Goal: Task Accomplishment & Management: Manage account settings

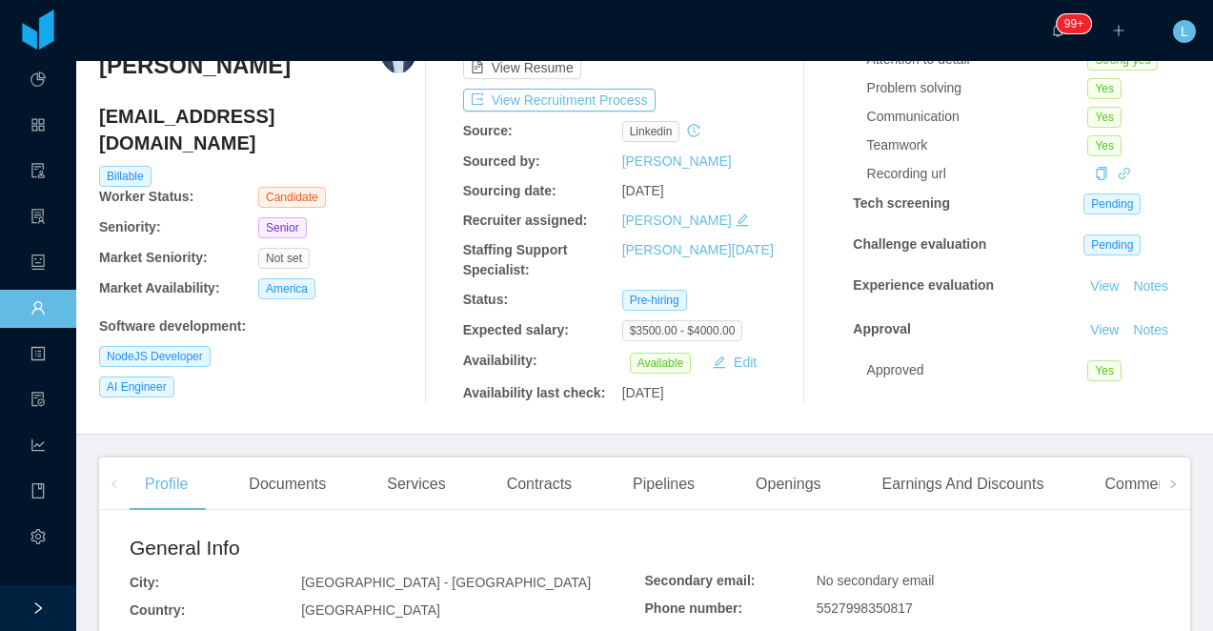
scroll to position [115, 0]
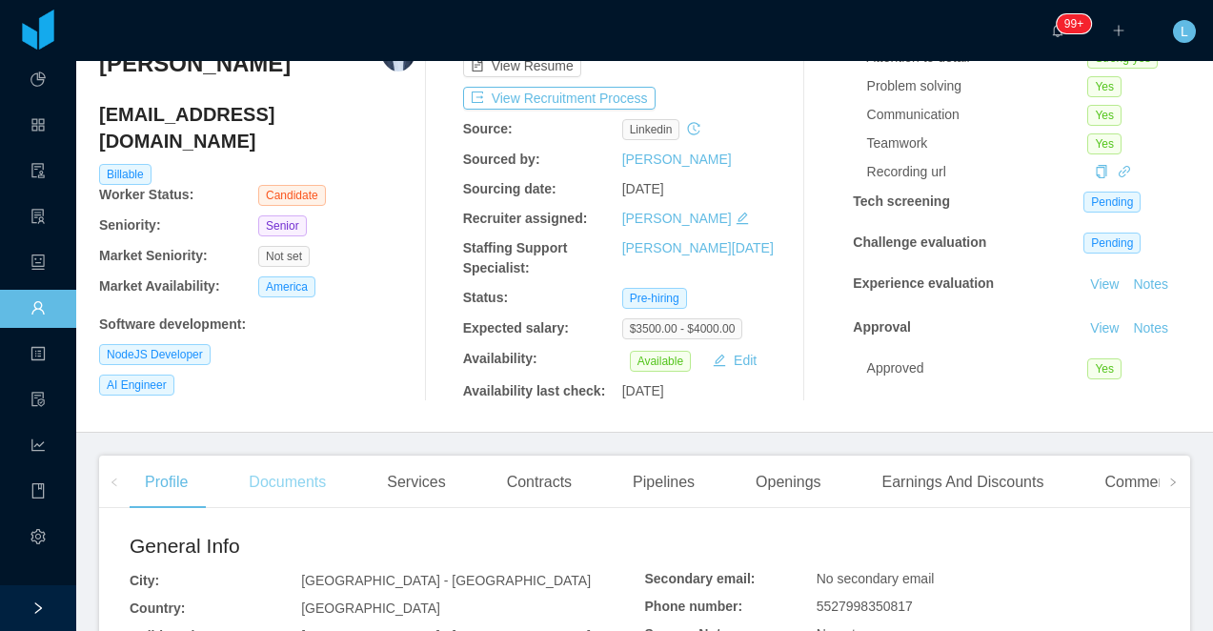
click at [281, 475] on div "Documents" at bounding box center [287, 482] width 108 height 53
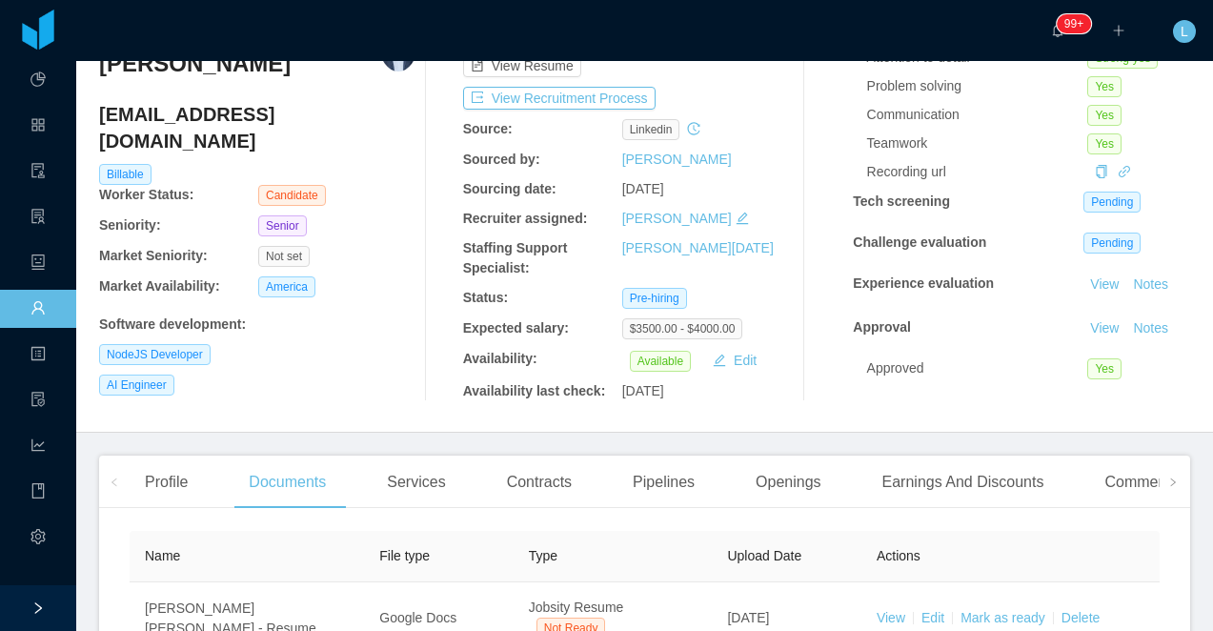
scroll to position [376, 0]
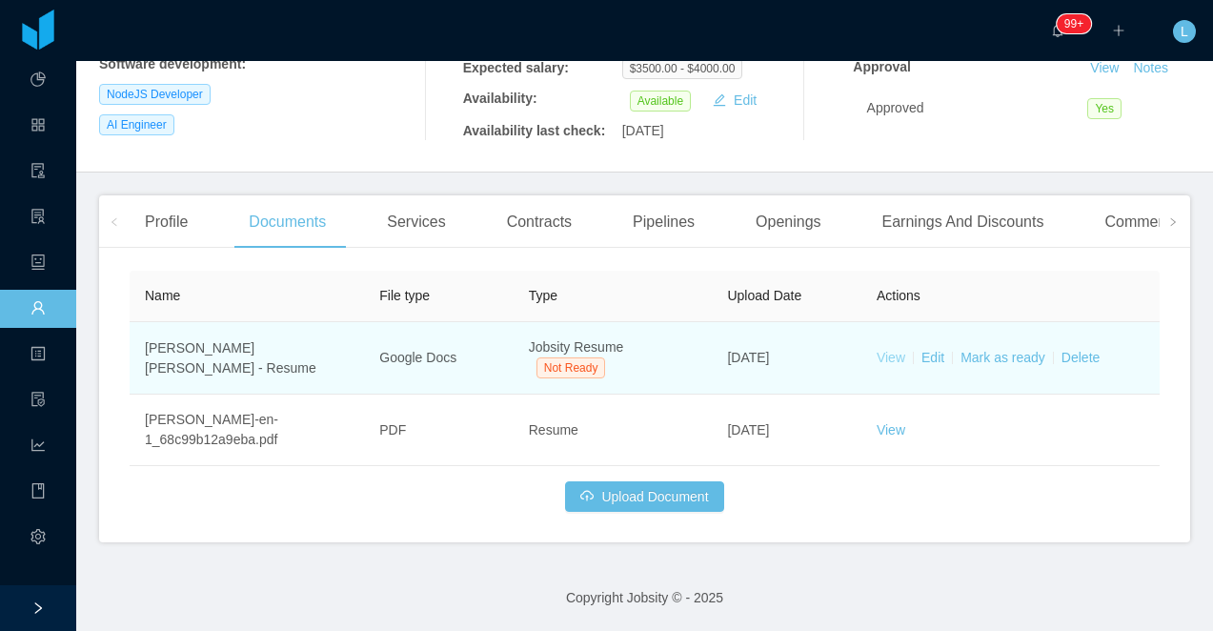
click at [887, 361] on link "View" at bounding box center [891, 357] width 29 height 15
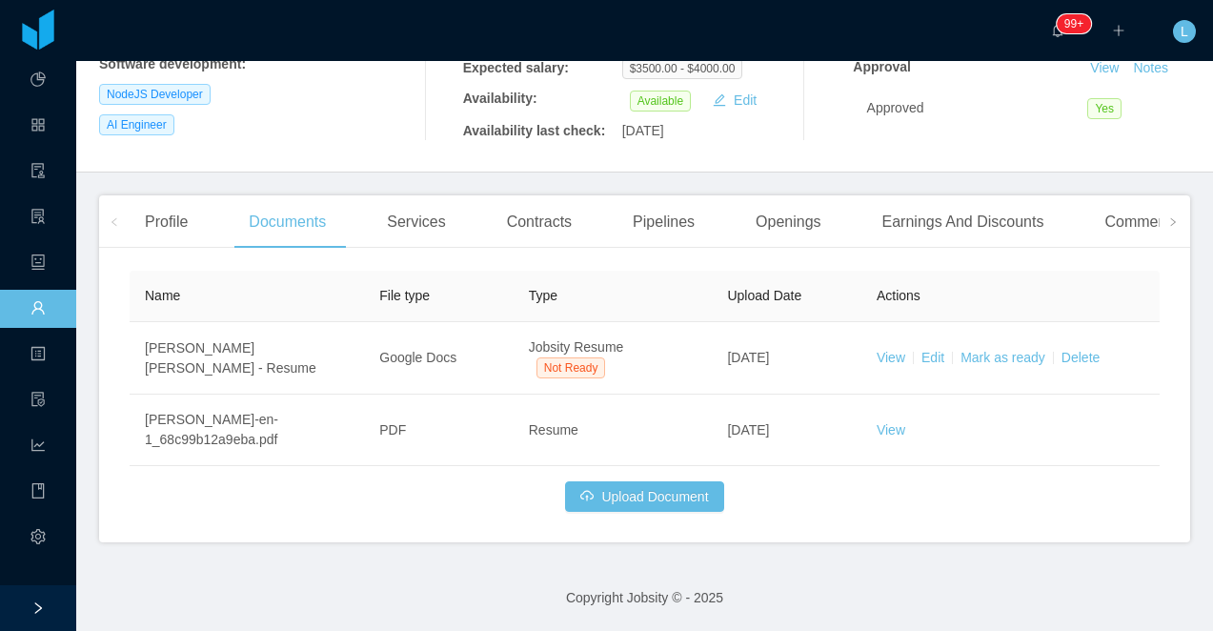
drag, startPoint x: 147, startPoint y: 218, endPoint x: 153, endPoint y: 248, distance: 30.3
click at [146, 218] on div "Profile" at bounding box center [166, 221] width 73 height 53
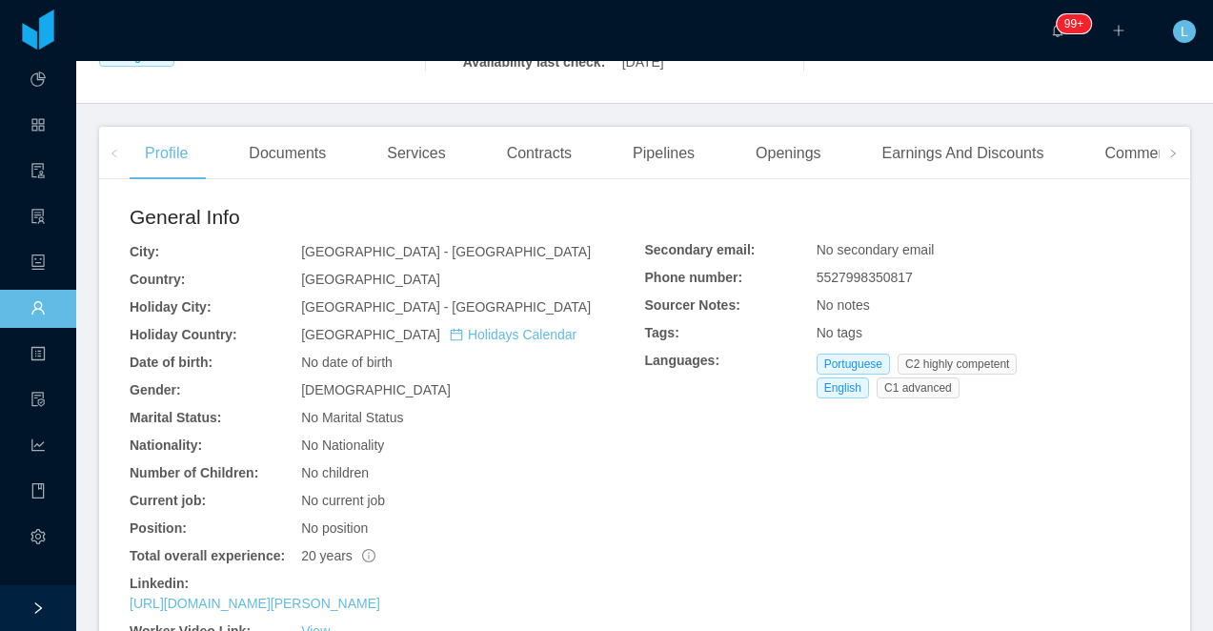
scroll to position [585, 0]
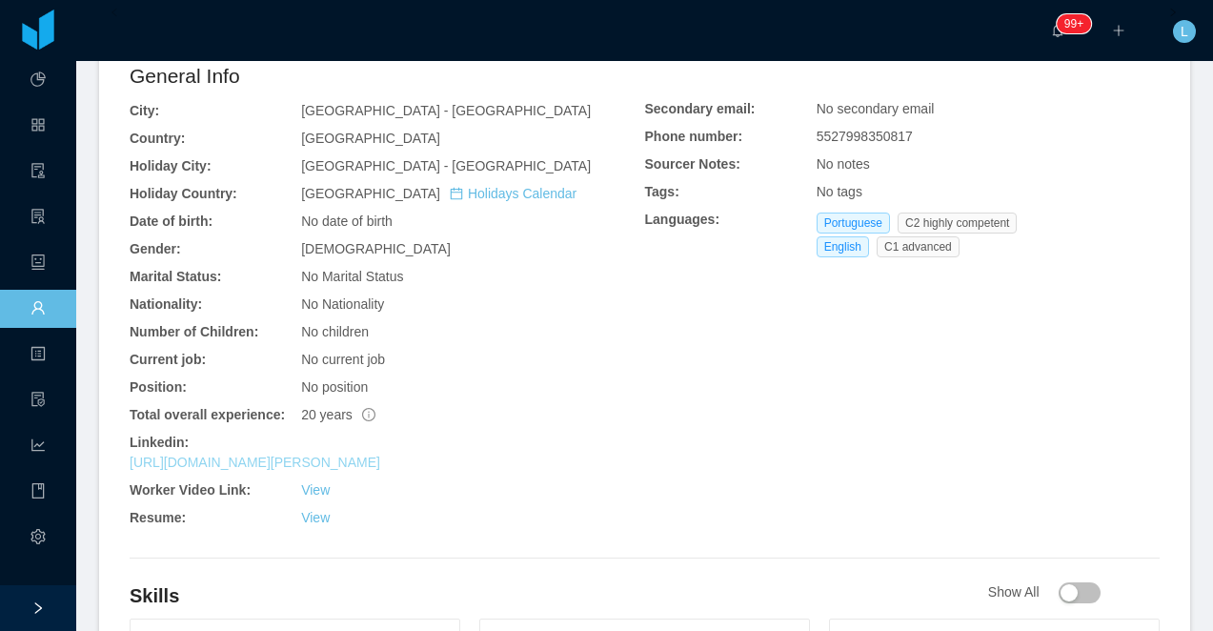
click at [290, 458] on link "https://www.linkedin.com/in/carlos-magno-chiabai-santos-785923b2" at bounding box center [255, 462] width 251 height 15
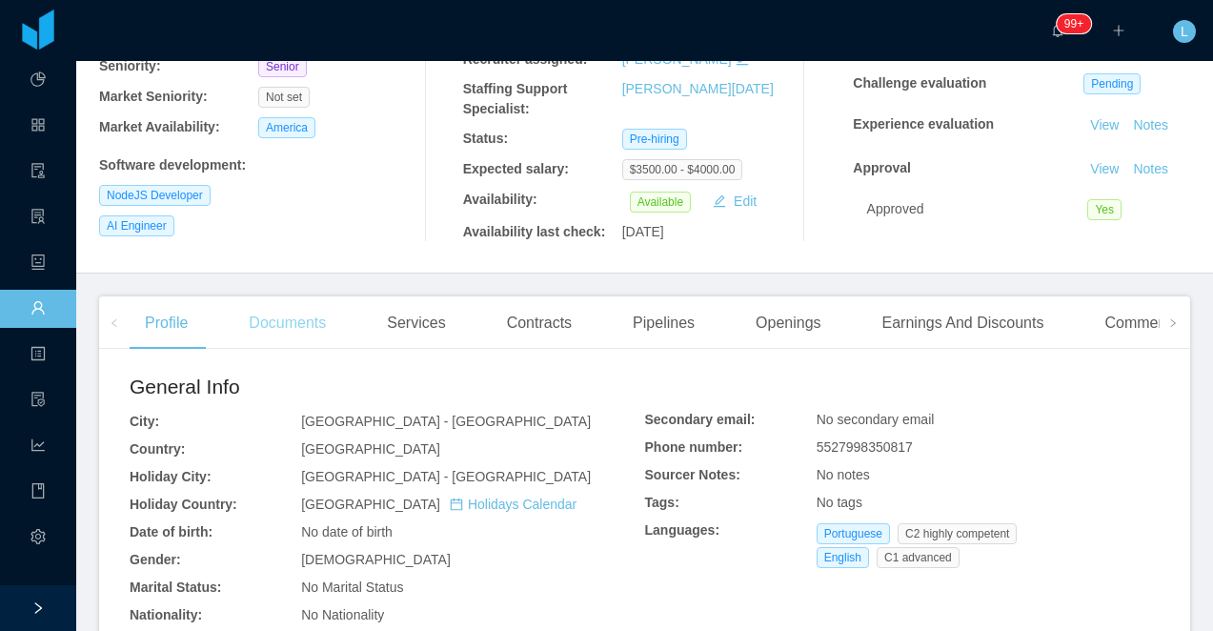
click at [287, 312] on div "Documents" at bounding box center [287, 322] width 108 height 53
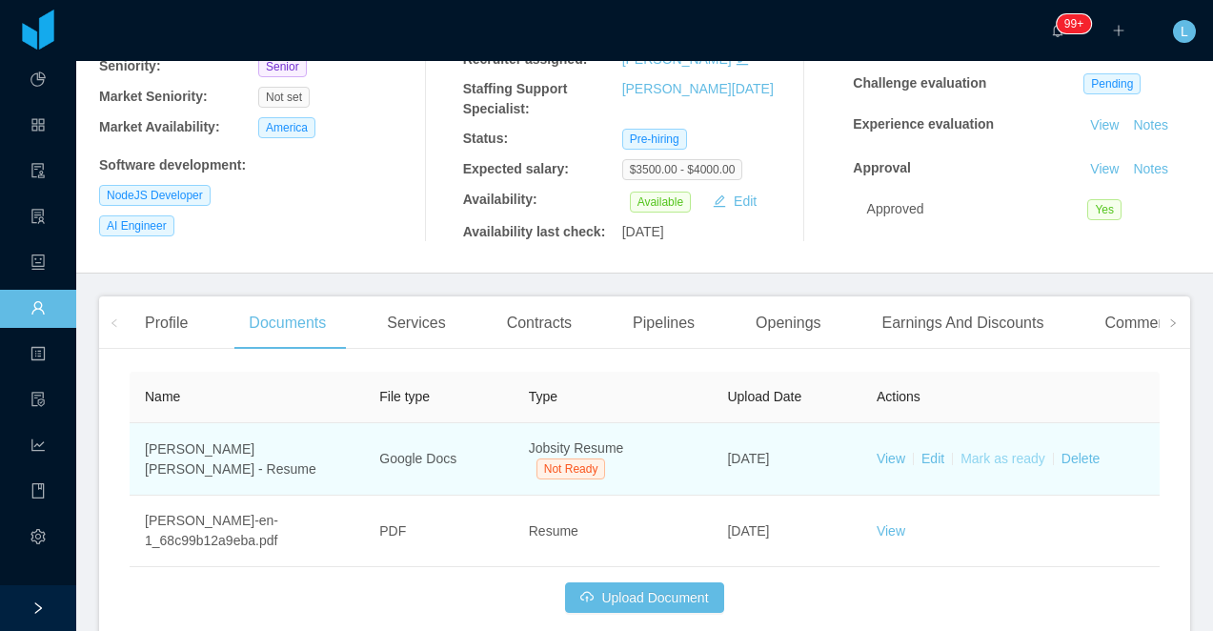
click at [1015, 460] on link "Mark as ready" at bounding box center [1003, 458] width 85 height 15
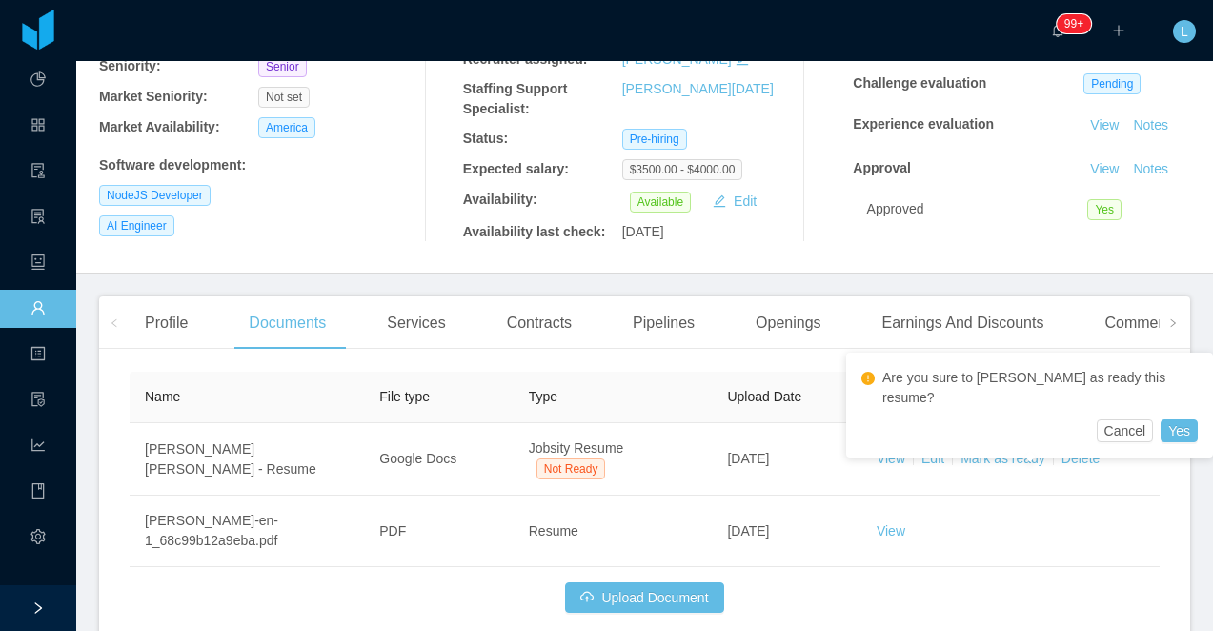
click at [1134, 396] on div "Are you sure to mark as ready this resume?" at bounding box center [1030, 391] width 336 height 55
click at [1134, 398] on div "Are you sure to mark as ready this resume? Cancel Yes" at bounding box center [1029, 405] width 367 height 105
click at [1161, 419] on button "Yes" at bounding box center [1179, 430] width 37 height 23
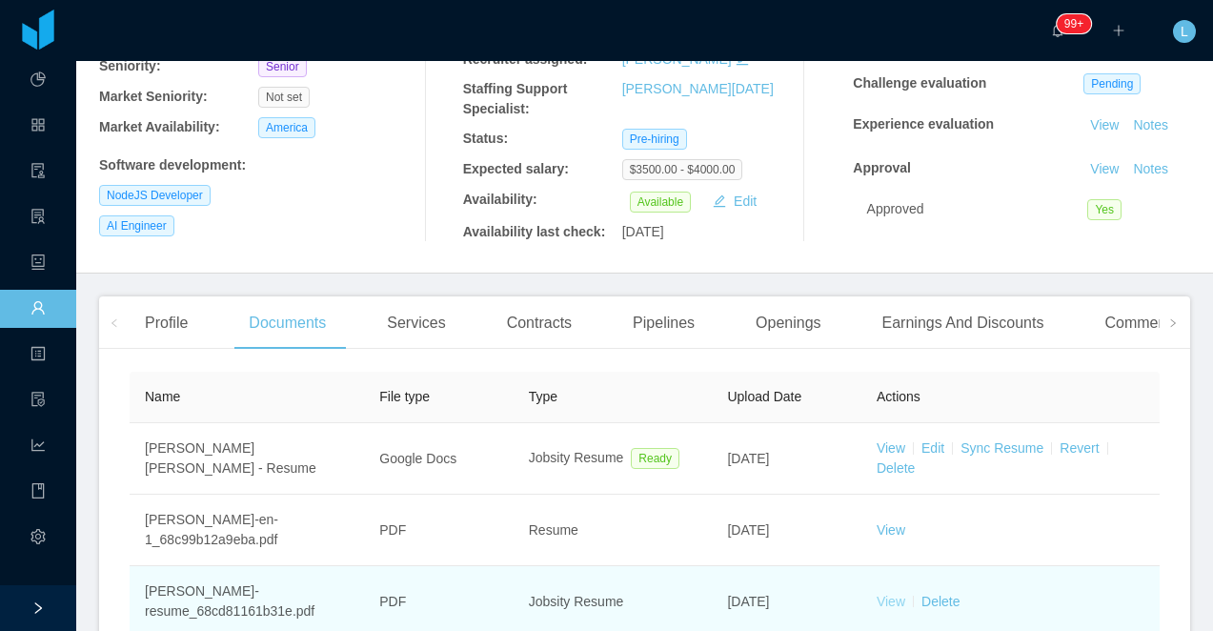
click at [884, 598] on link "View" at bounding box center [891, 601] width 29 height 15
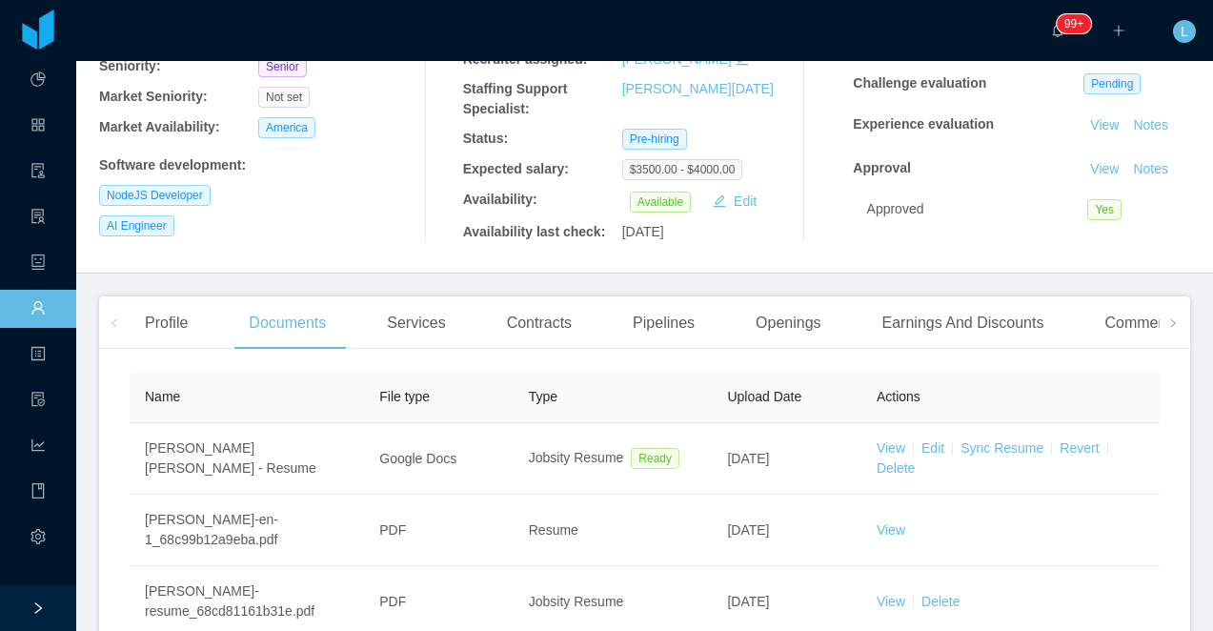
scroll to position [278, 0]
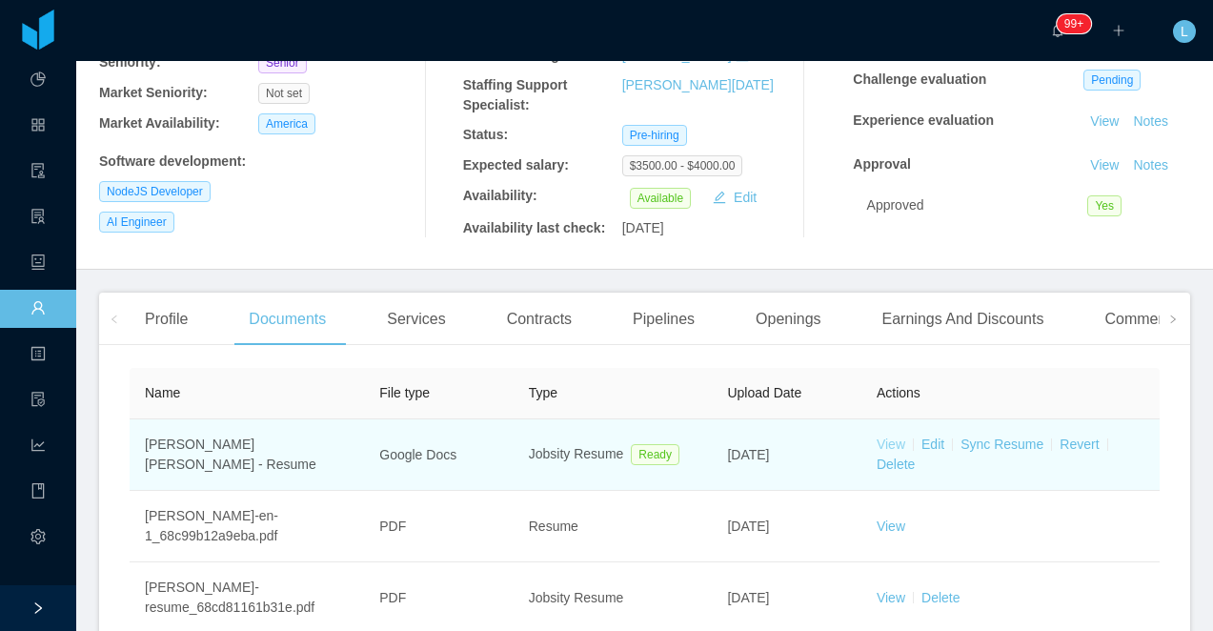
click at [890, 441] on link "View" at bounding box center [891, 443] width 29 height 15
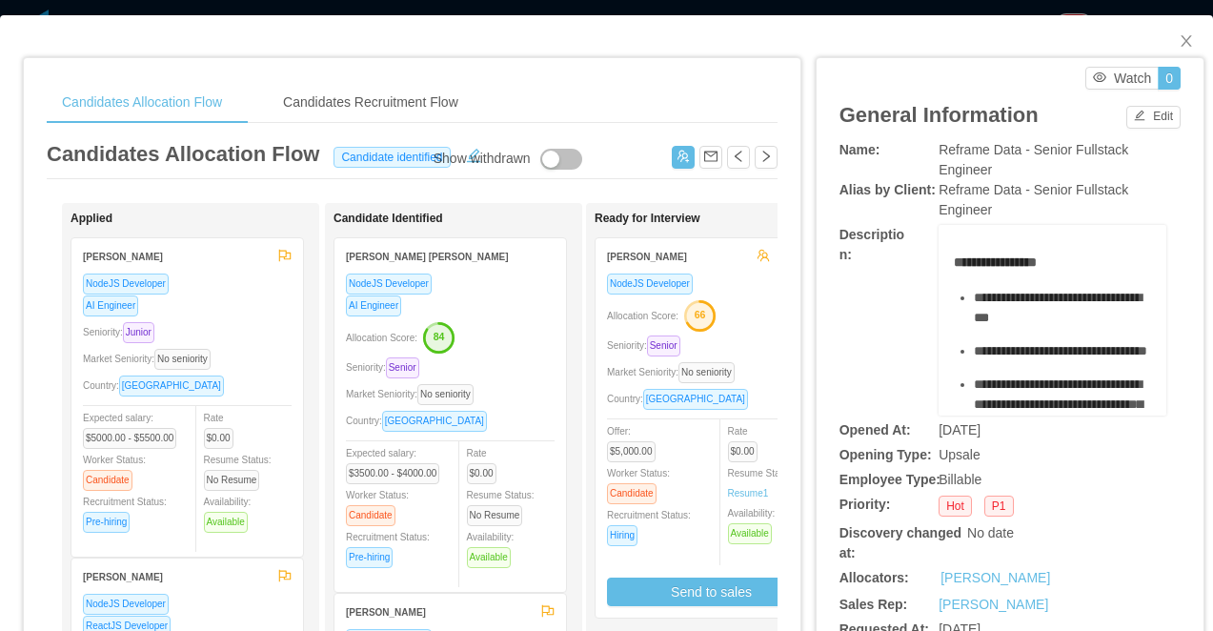
click at [425, 10] on div "Candidates Allocation Flow Candidates Recruitment Flow Candidates Allocation Fl…" at bounding box center [606, 315] width 1213 height 631
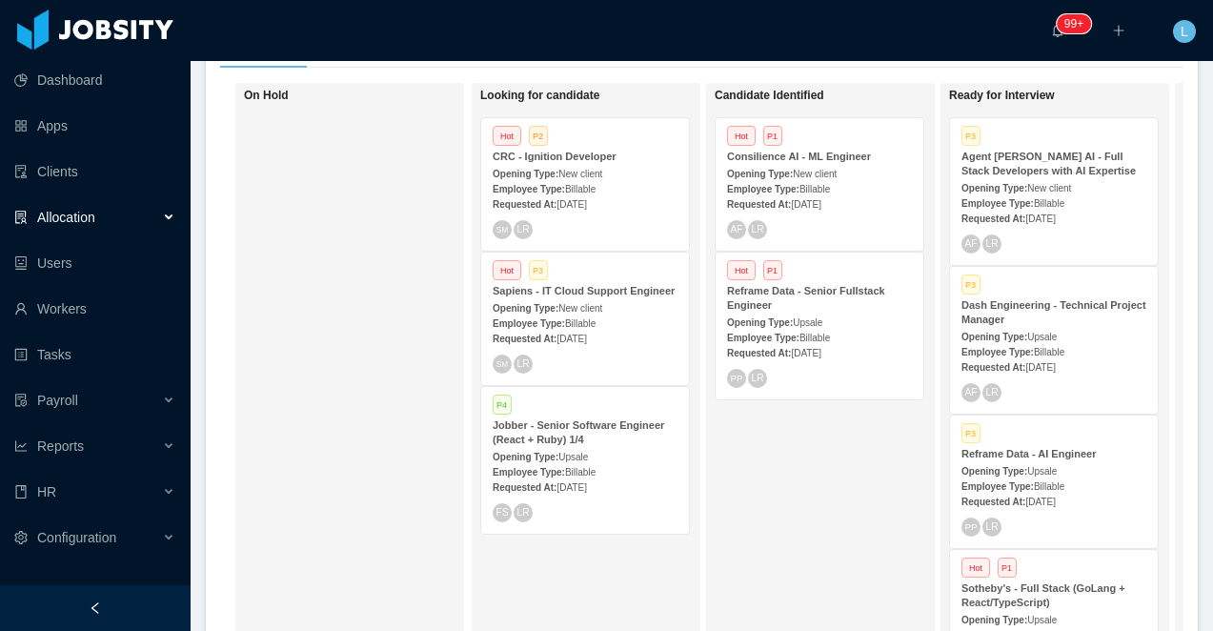
click at [89, 205] on div "Allocation" at bounding box center [95, 217] width 191 height 38
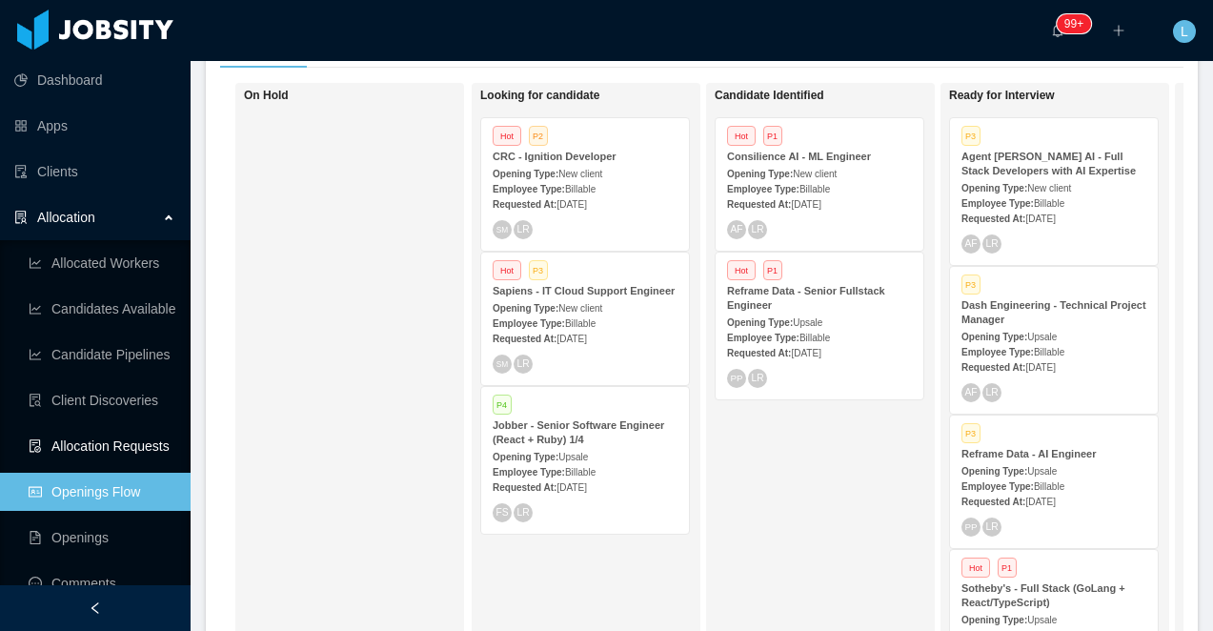
click at [133, 455] on link "Allocation Requests" at bounding box center [102, 446] width 147 height 38
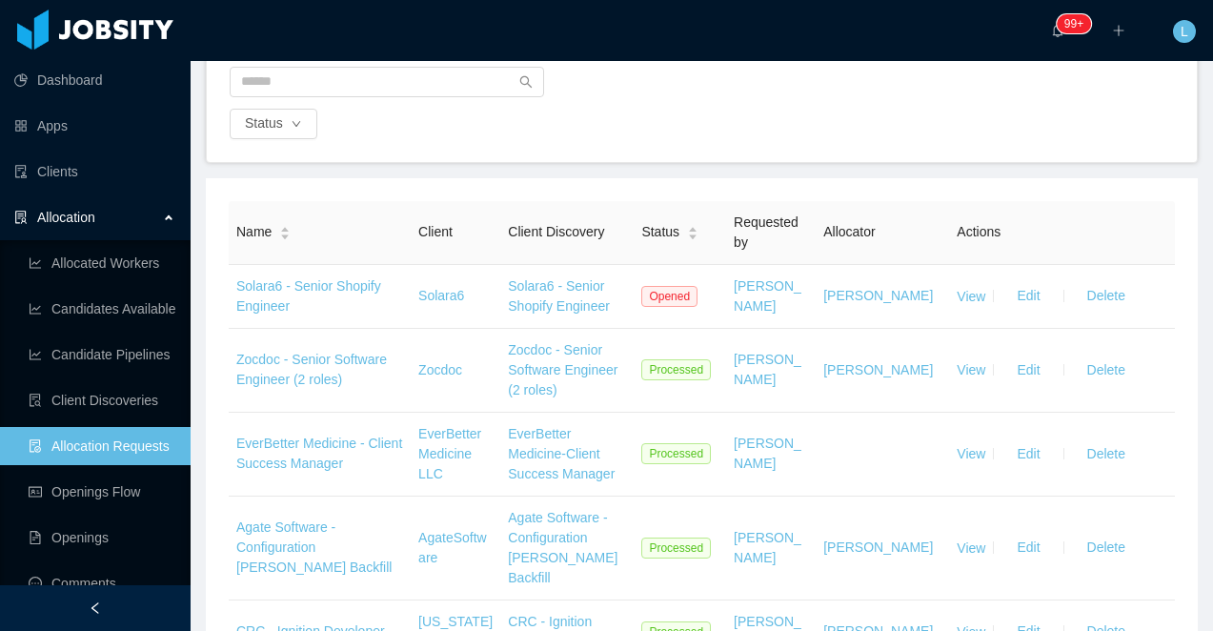
scroll to position [221, 0]
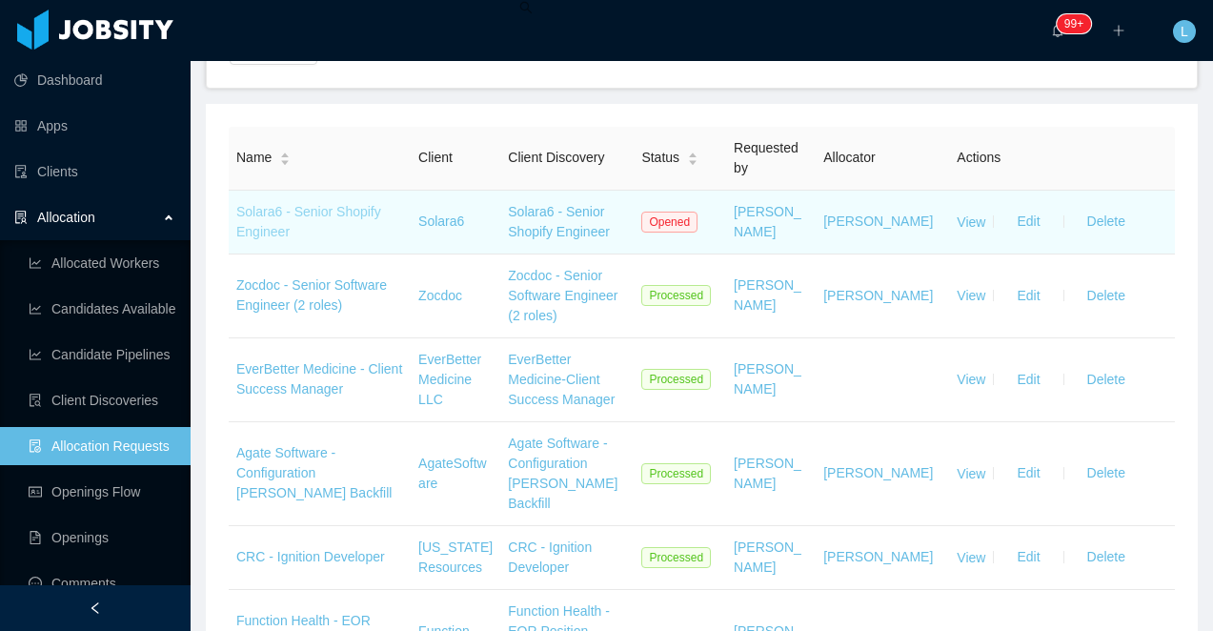
click at [258, 229] on link "Solara6 - Senior Shopify Engineer" at bounding box center [308, 221] width 145 height 35
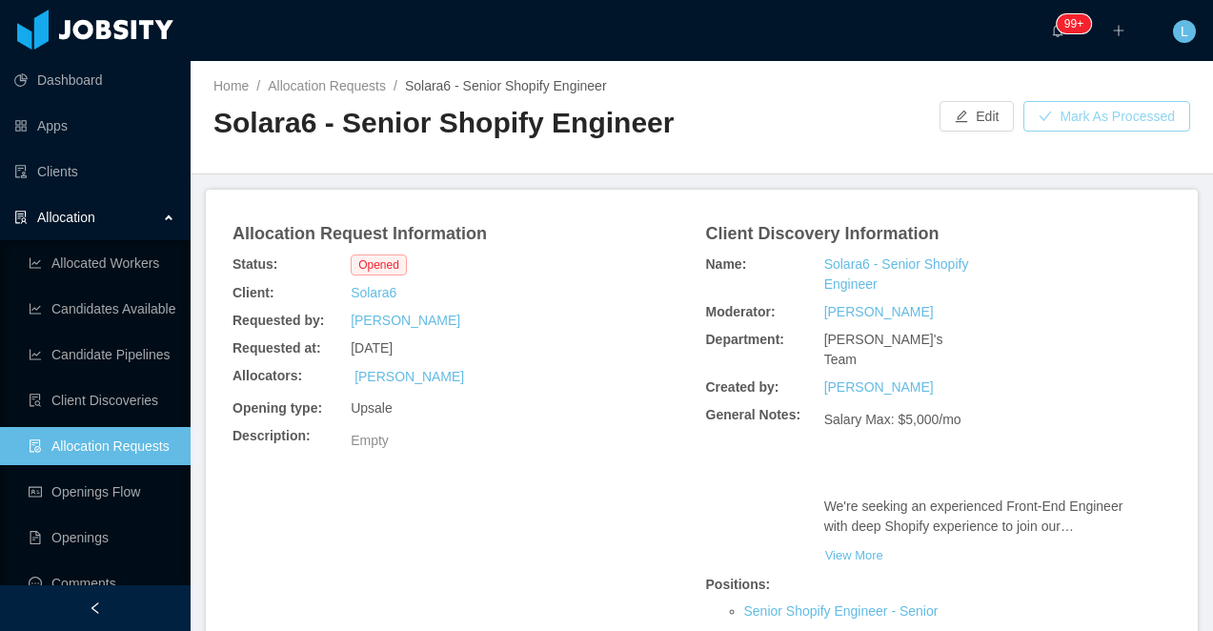
click at [1079, 114] on button "Mark As Processed" at bounding box center [1107, 116] width 167 height 30
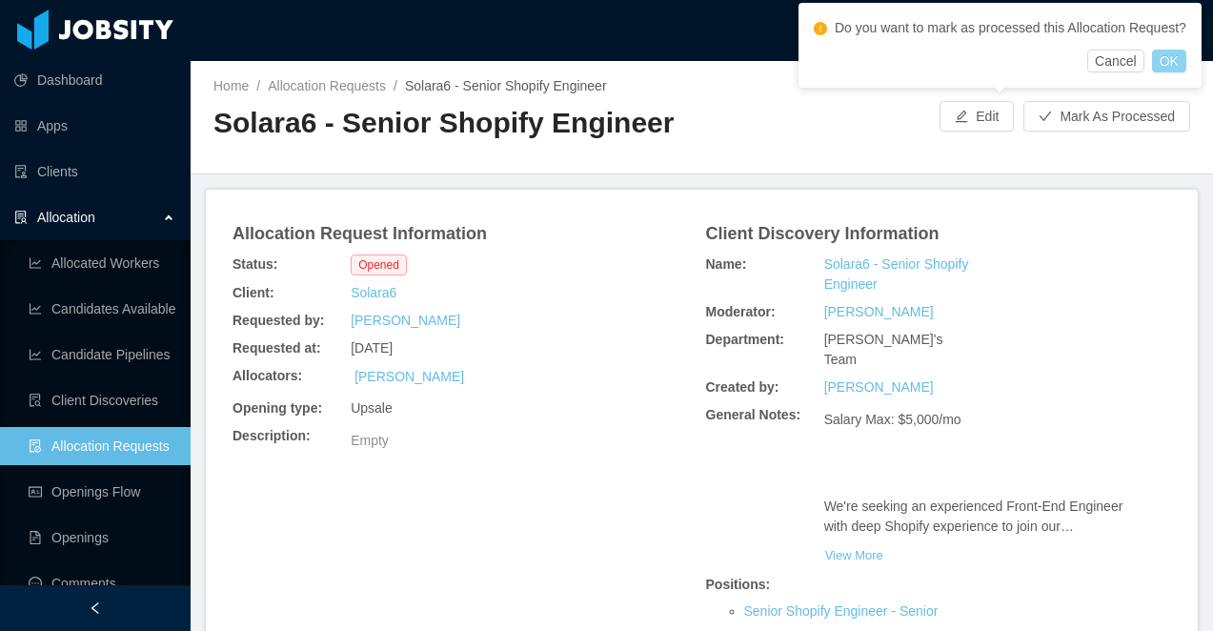
click at [1187, 72] on button "OK" at bounding box center [1169, 61] width 34 height 23
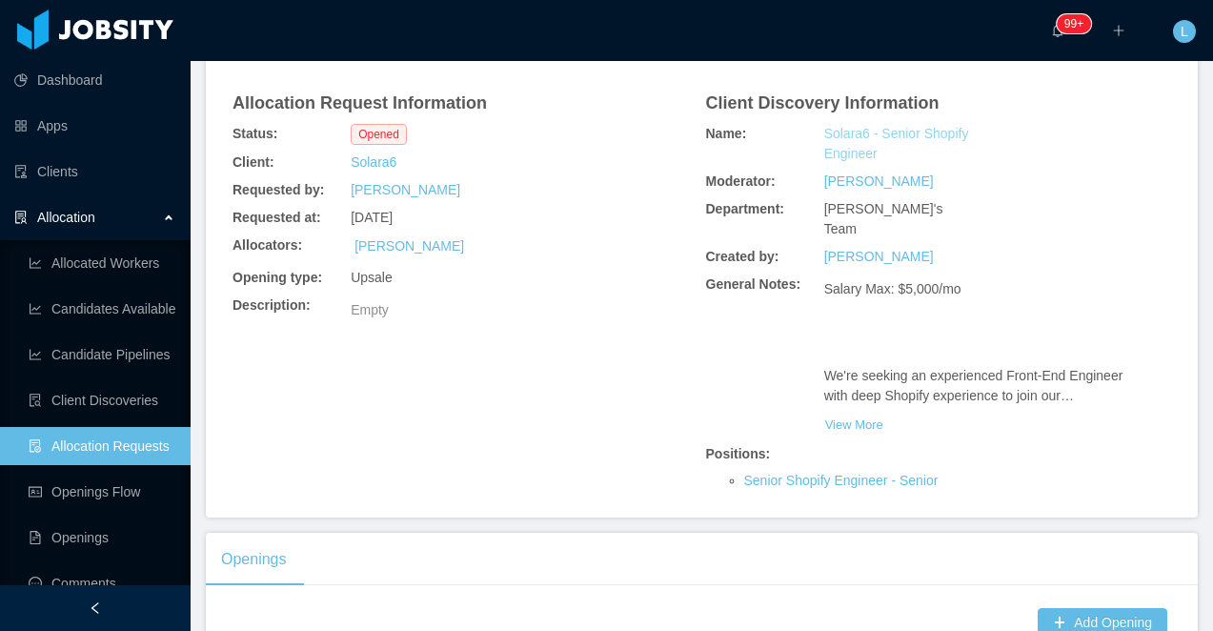
scroll to position [135, 0]
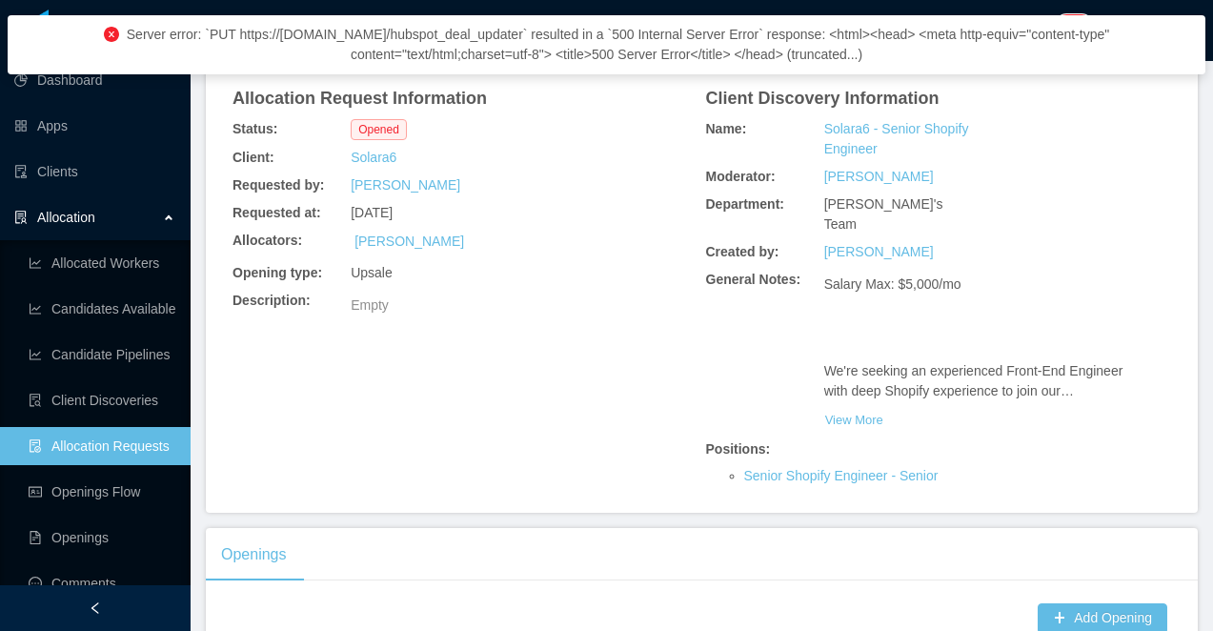
click at [390, 40] on span "Server error: `PUT https://us-east1-prj-p-jtalent-base-b4c4.cloudfunctions.net/…" at bounding box center [618, 44] width 983 height 35
copy span "Server error: `PUT https://us-east1-prj-p-jtalent-base-b4c4.cloudfunctions.net/…"
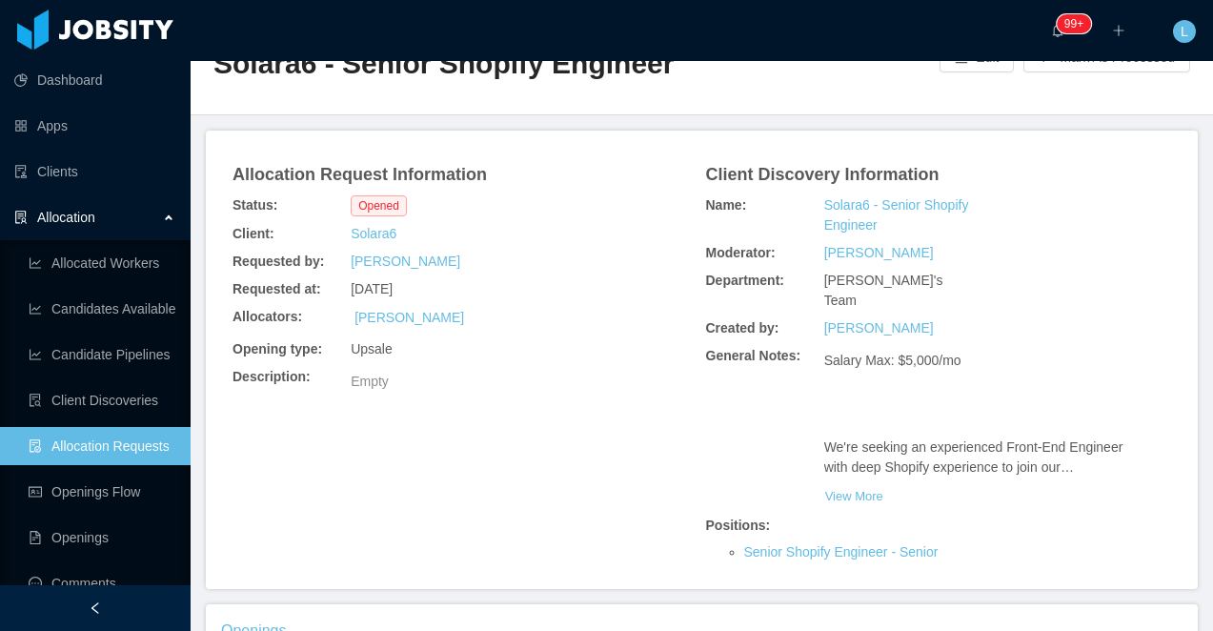
scroll to position [61, 0]
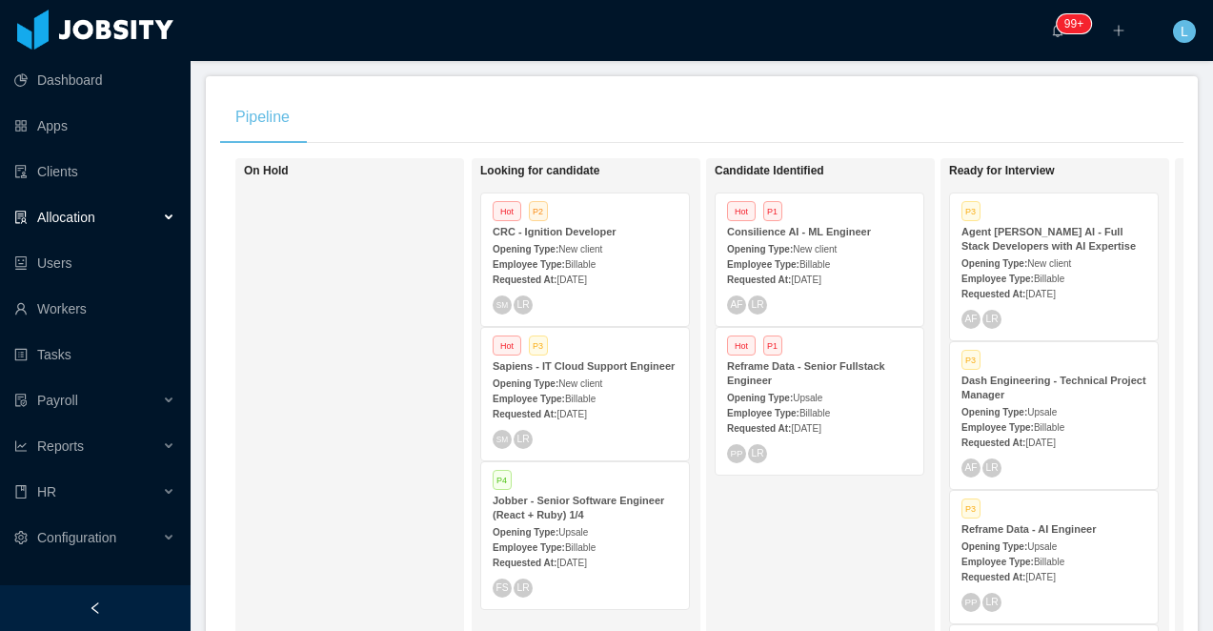
scroll to position [357, 0]
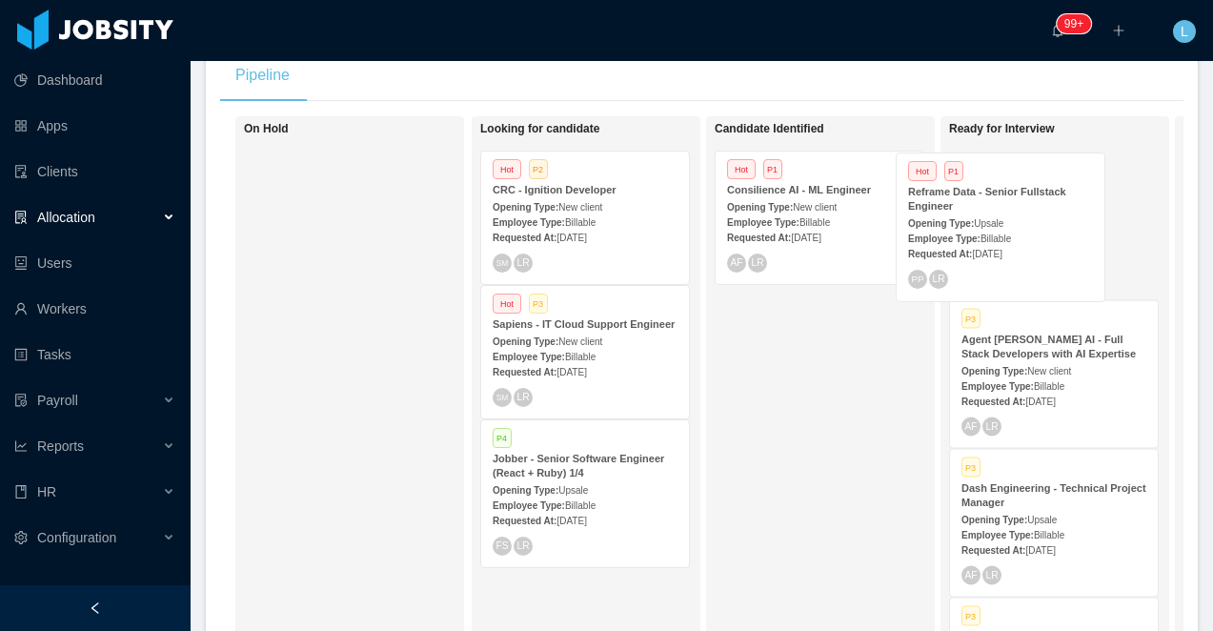
drag, startPoint x: 805, startPoint y: 350, endPoint x: 990, endPoint y: 213, distance: 230.3
click at [990, 213] on div "On Hold Looking for candidate Hot P2 CRC - Ignition Developer Opening Type: New…" at bounding box center [702, 400] width 964 height 568
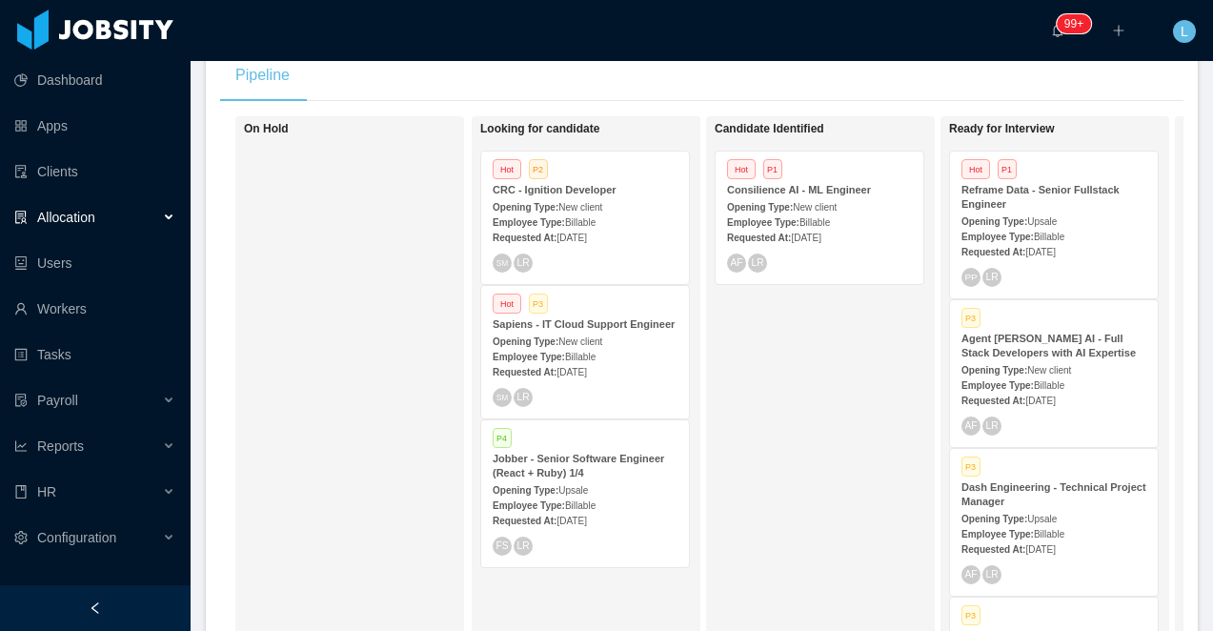
click at [1032, 211] on div "Opening Type: Upsale" at bounding box center [1054, 221] width 185 height 20
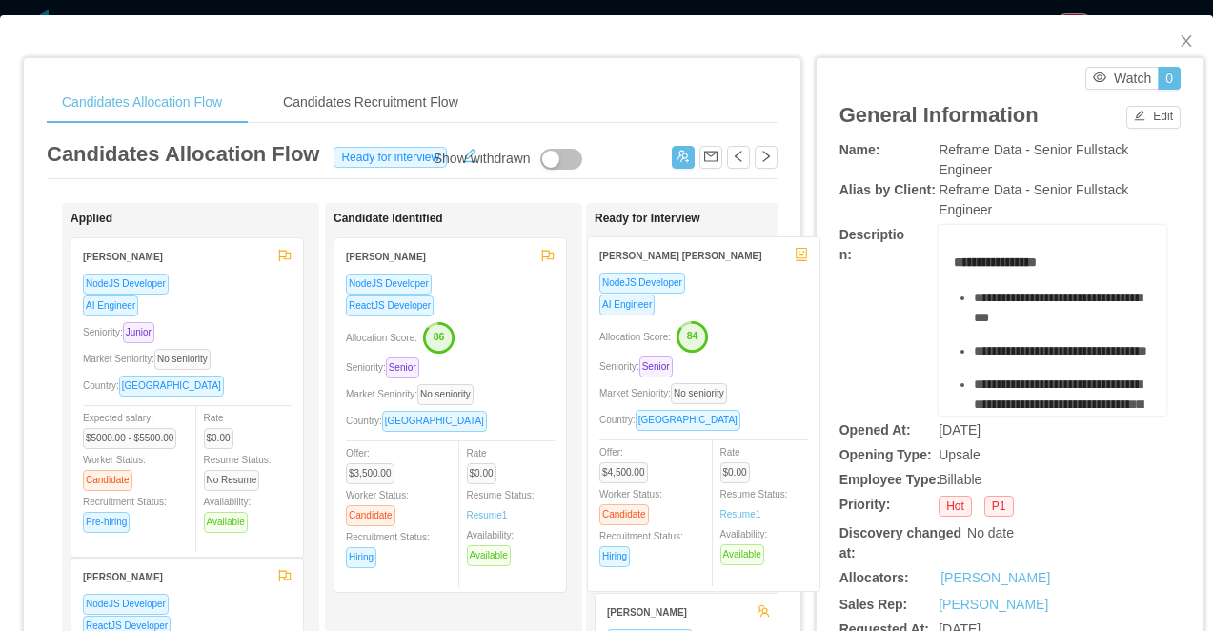
drag, startPoint x: 500, startPoint y: 329, endPoint x: 760, endPoint y: 324, distance: 259.3
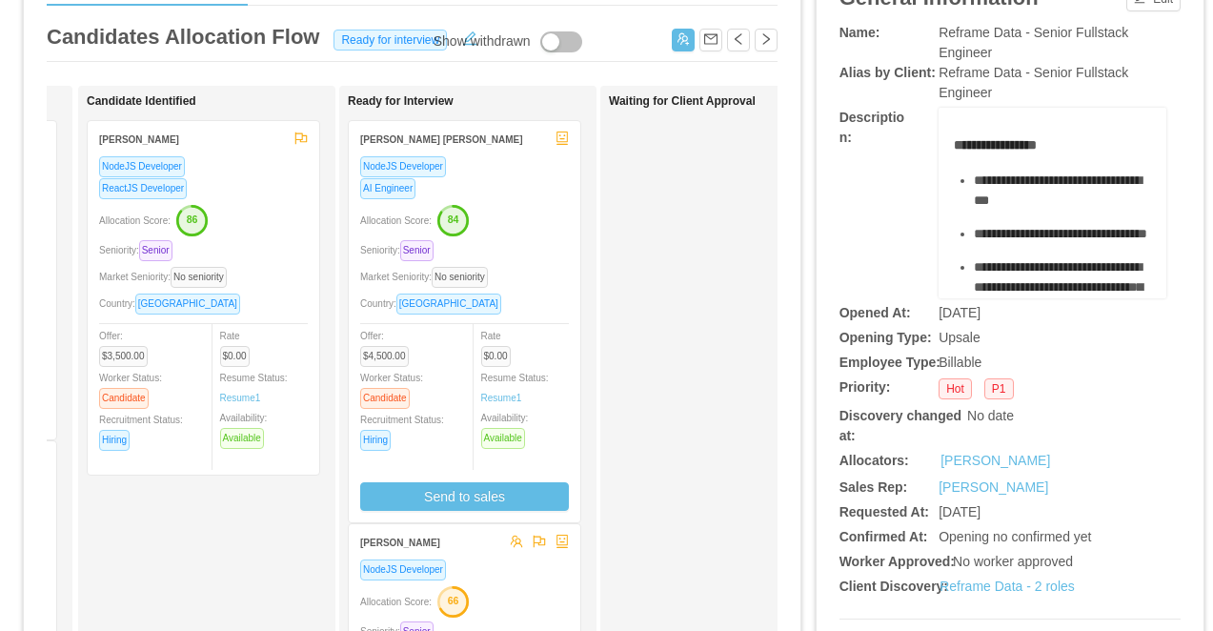
scroll to position [121, 0]
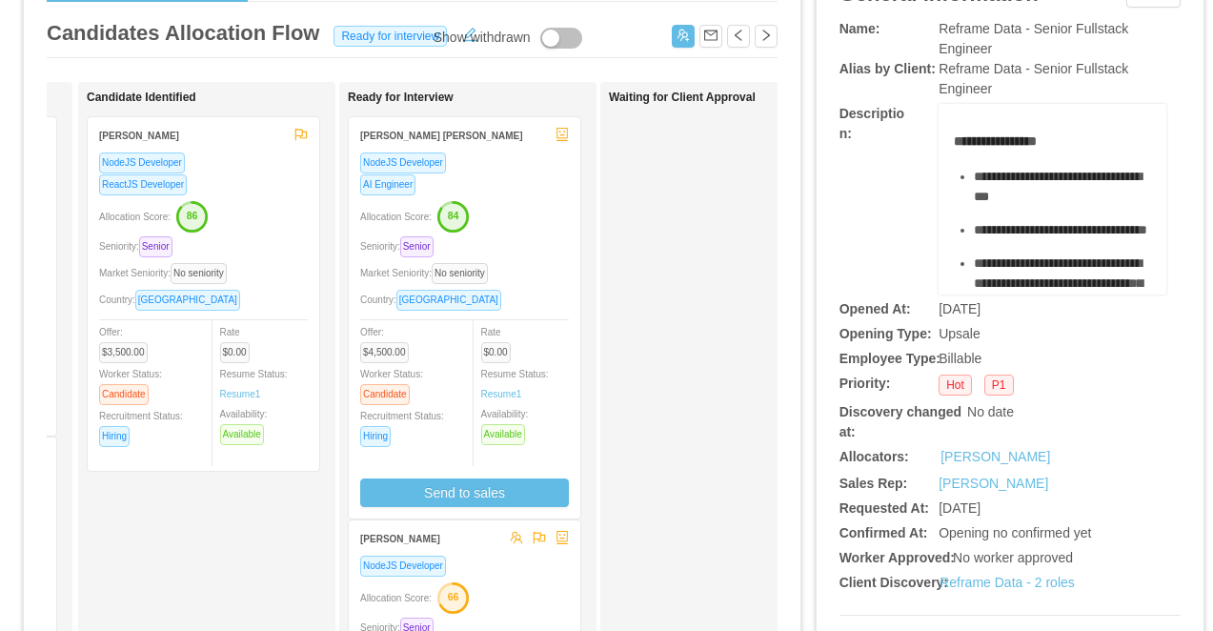
click at [463, 226] on icon "button" at bounding box center [452, 216] width 29 height 29
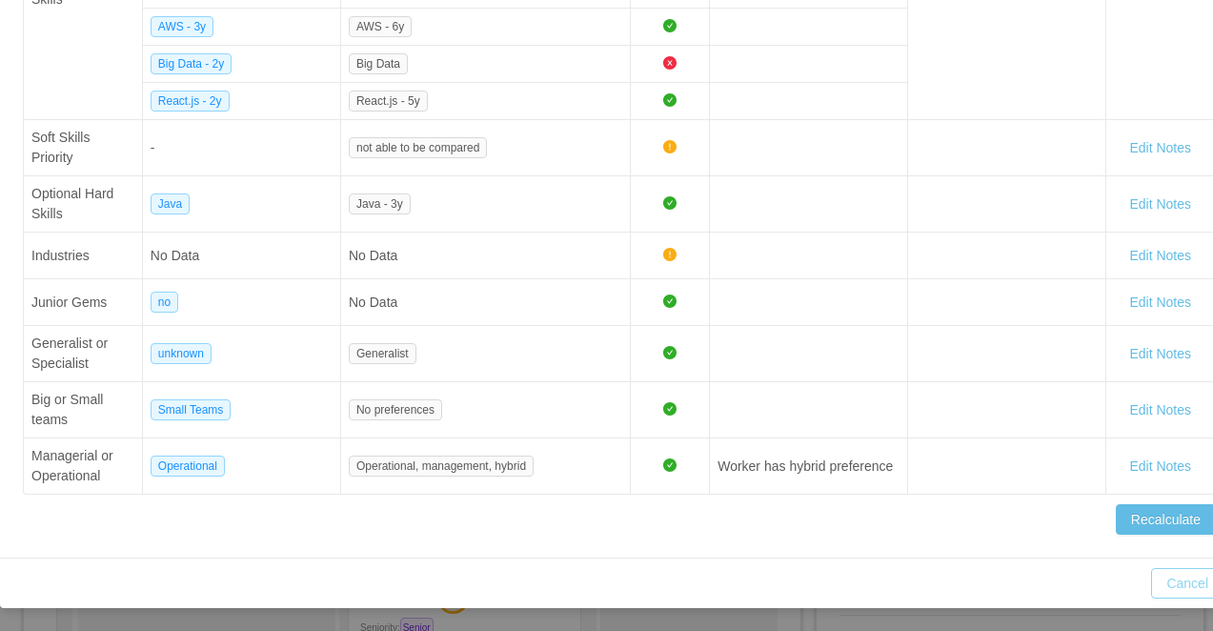
click at [1166, 582] on button "Cancel" at bounding box center [1187, 583] width 72 height 30
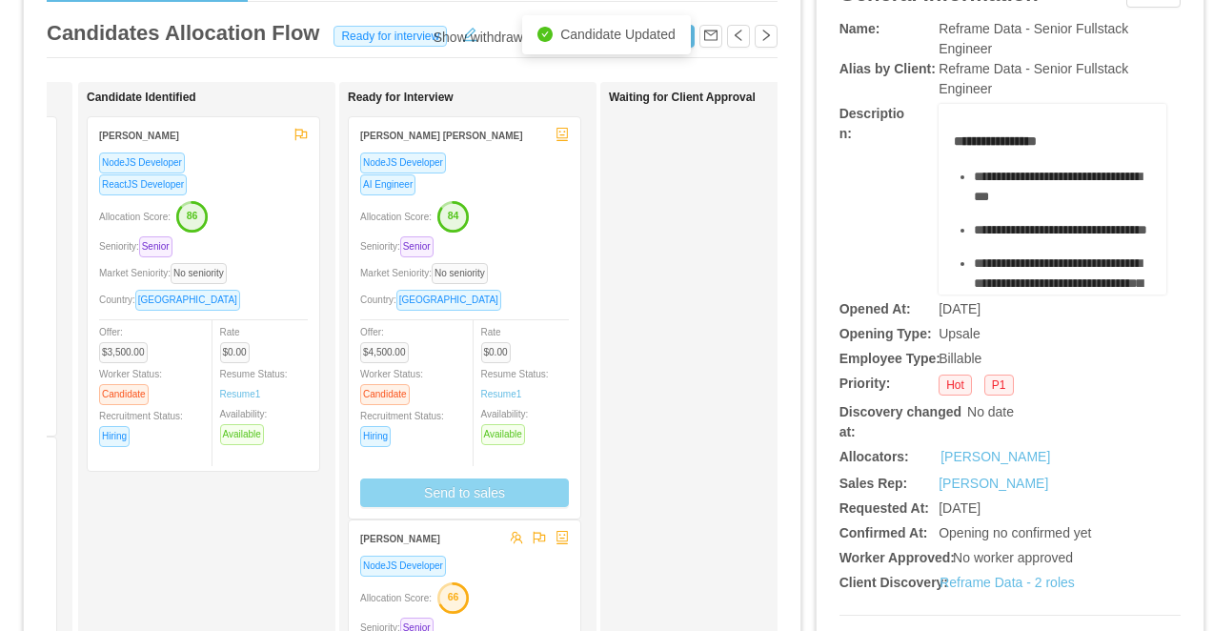
click at [471, 493] on button "Send to sales" at bounding box center [464, 492] width 209 height 29
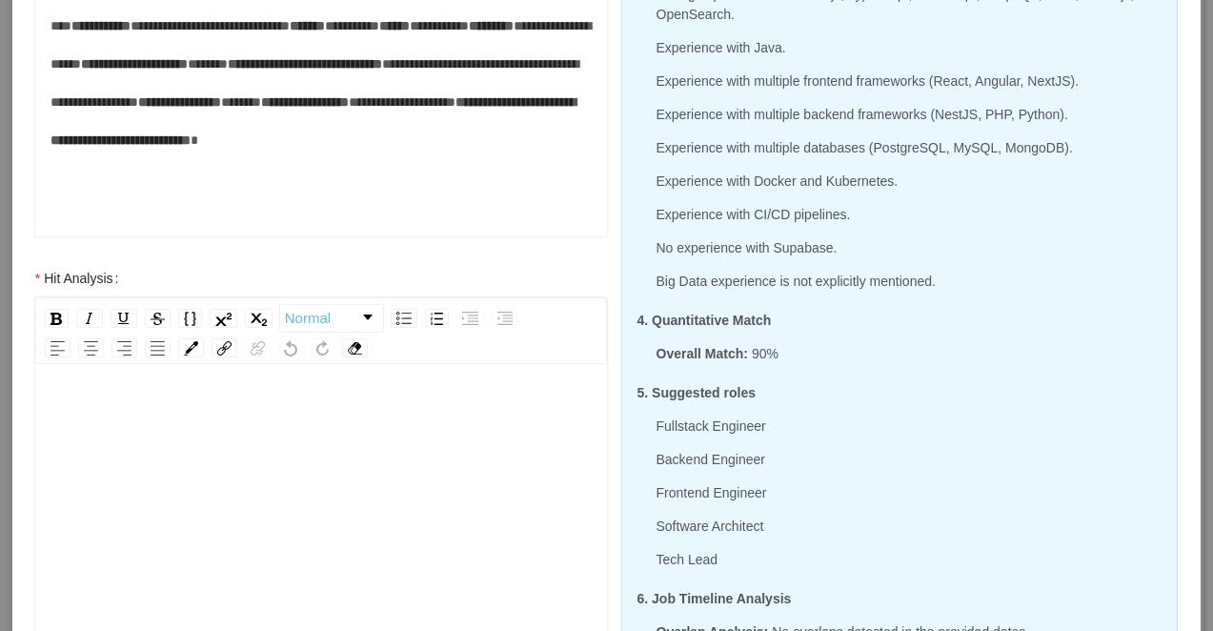
scroll to position [587, 0]
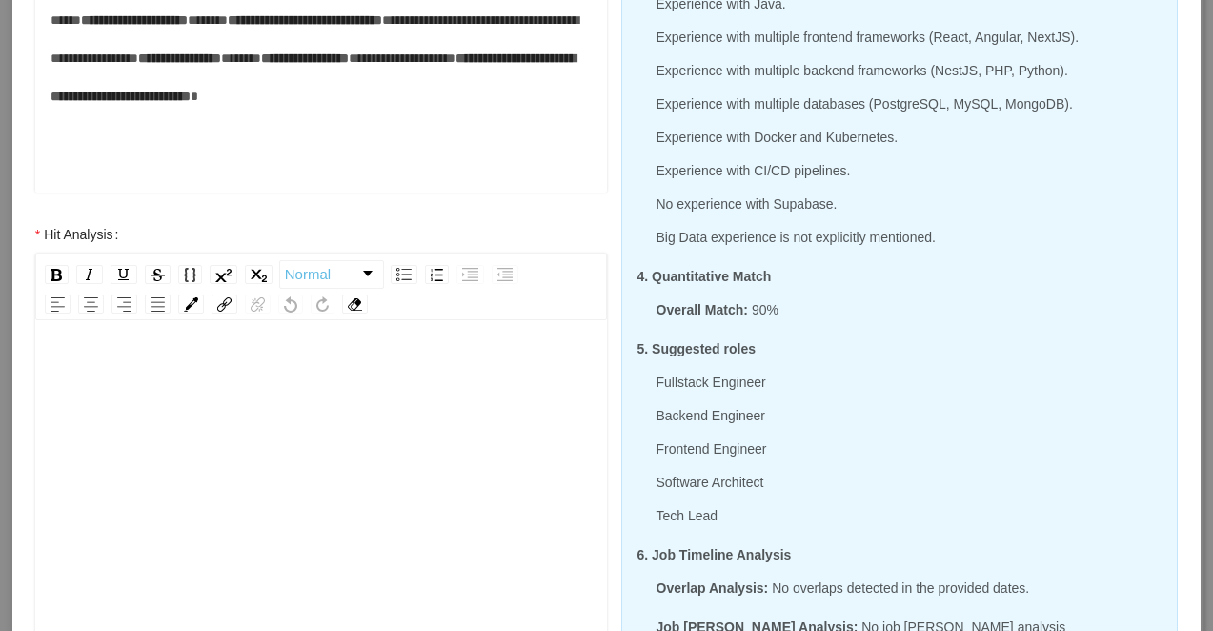
click at [477, 403] on div "rdw-editor" at bounding box center [322, 520] width 542 height 334
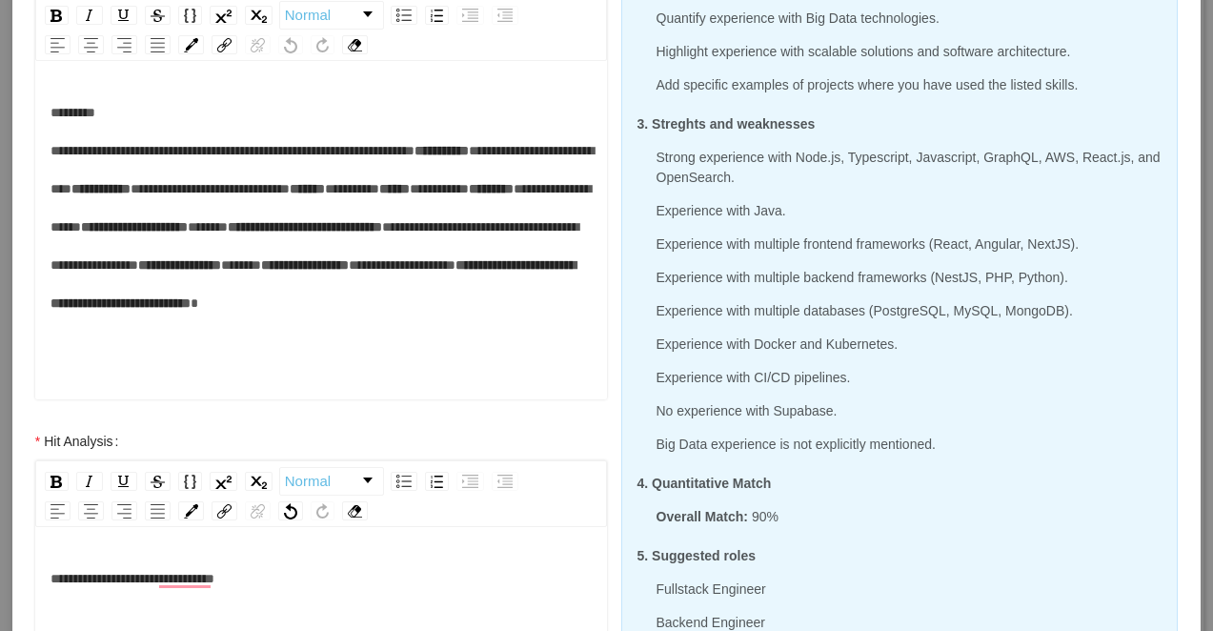
scroll to position [381, 0]
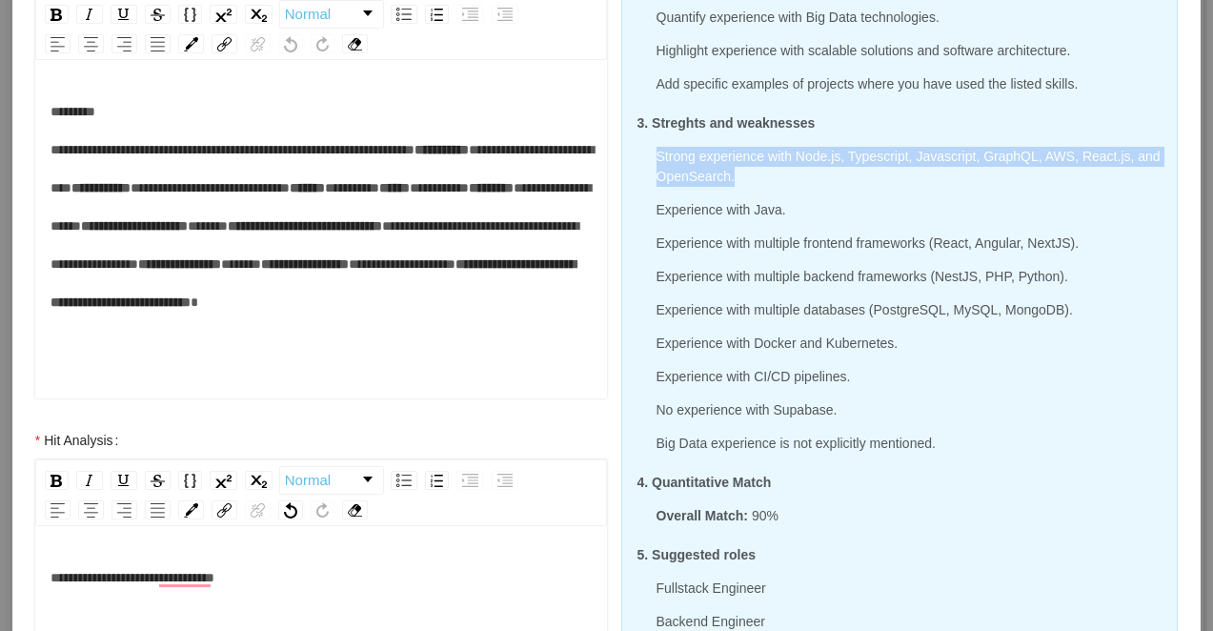
drag, startPoint x: 658, startPoint y: 156, endPoint x: 776, endPoint y: 178, distance: 120.2
click at [777, 178] on p "Strong experience with Node.js, Typescript, Javascript, GraphQL, AWS, React.js,…" at bounding box center [910, 167] width 506 height 40
copy p "Strong experience with Node.js, Typescript, Javascript, GraphQL, AWS, React.js,…"
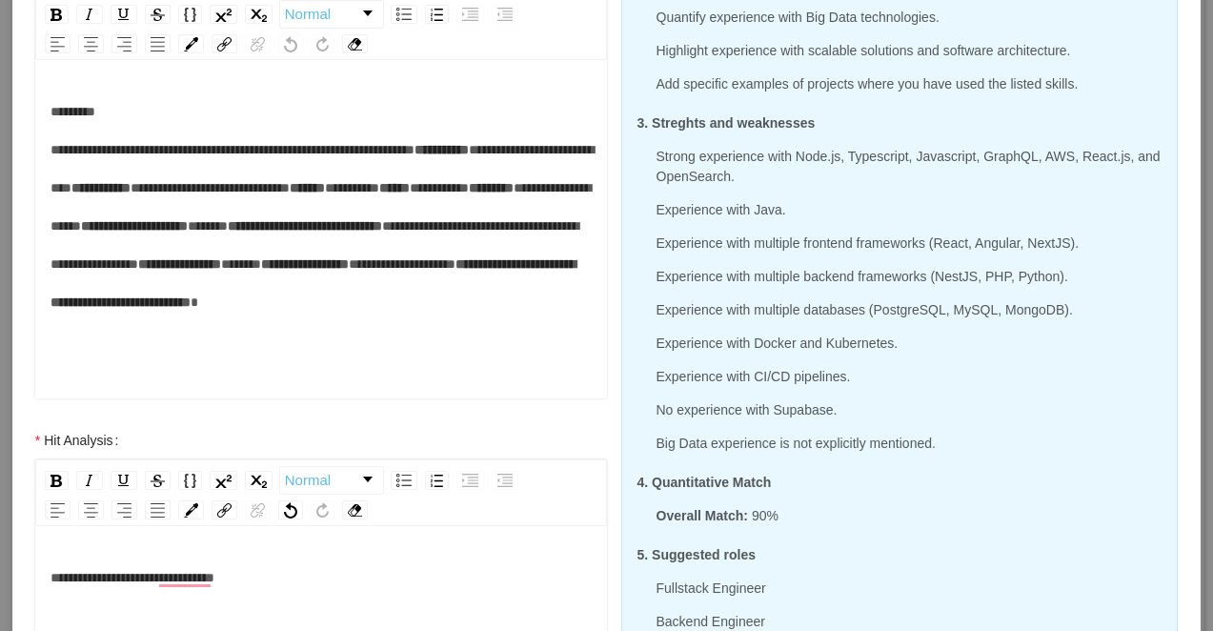
click at [366, 578] on div "**********" at bounding box center [322, 577] width 542 height 38
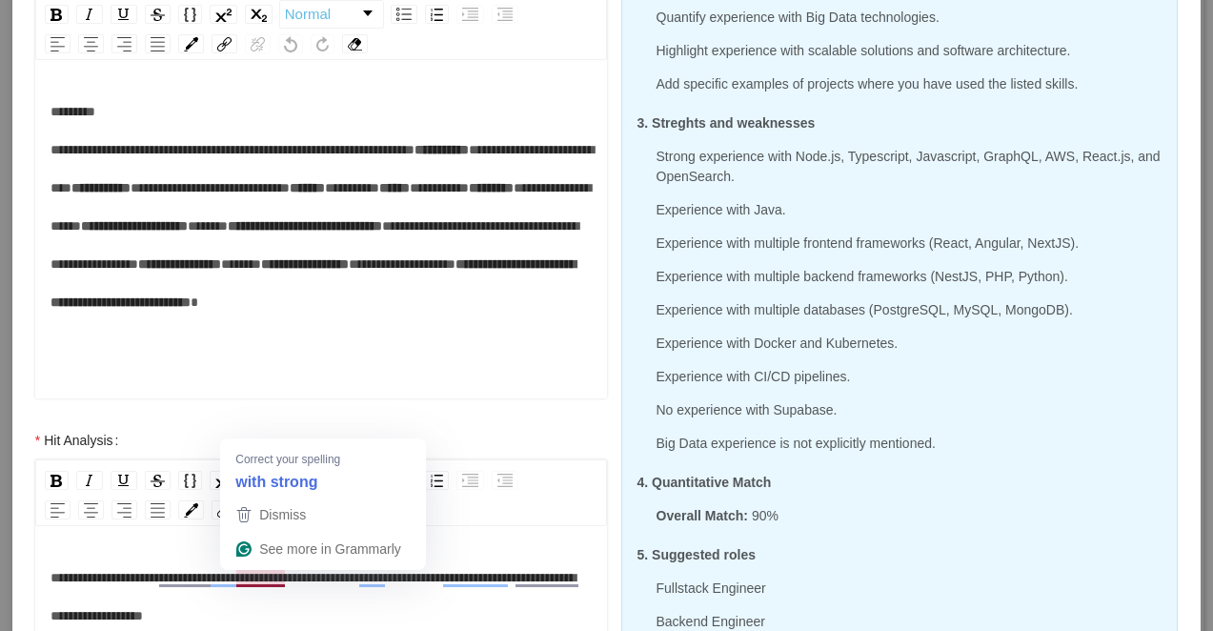
click at [248, 578] on span "**********" at bounding box center [313, 596] width 525 height 51
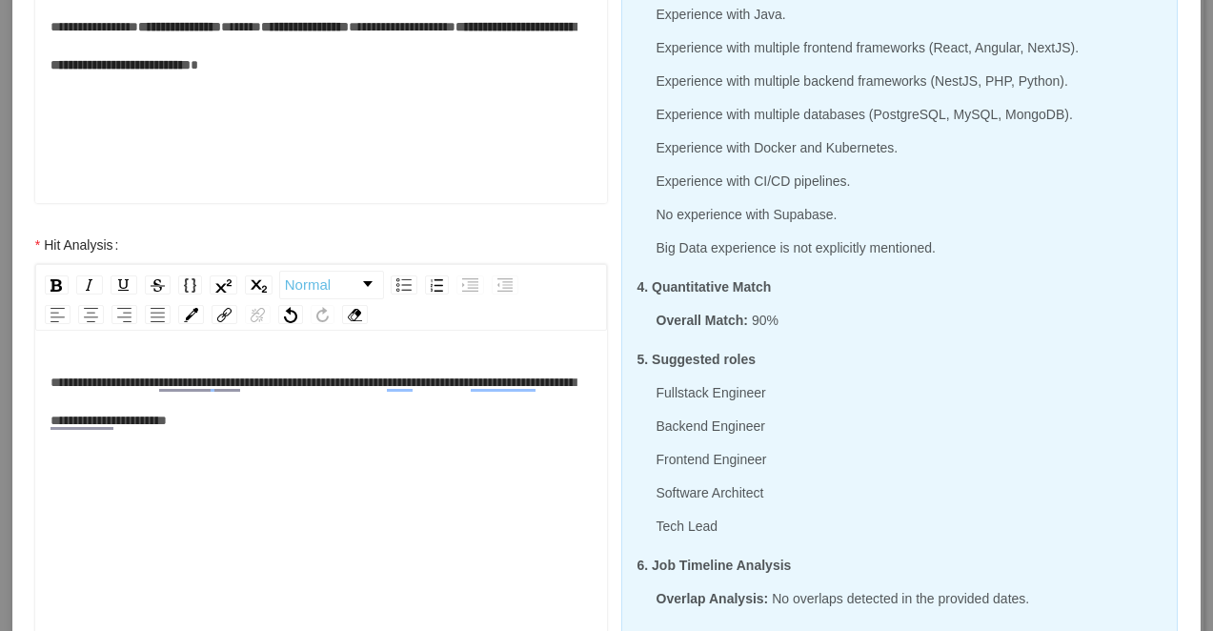
scroll to position [592, 0]
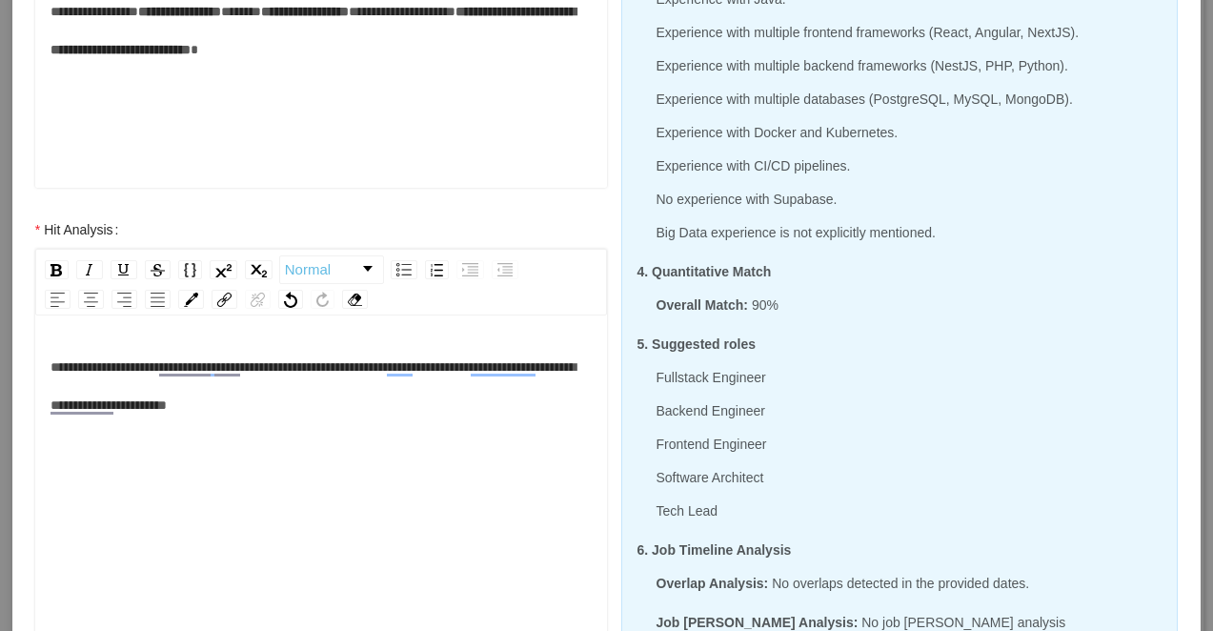
click at [415, 406] on div "**********" at bounding box center [322, 386] width 542 height 76
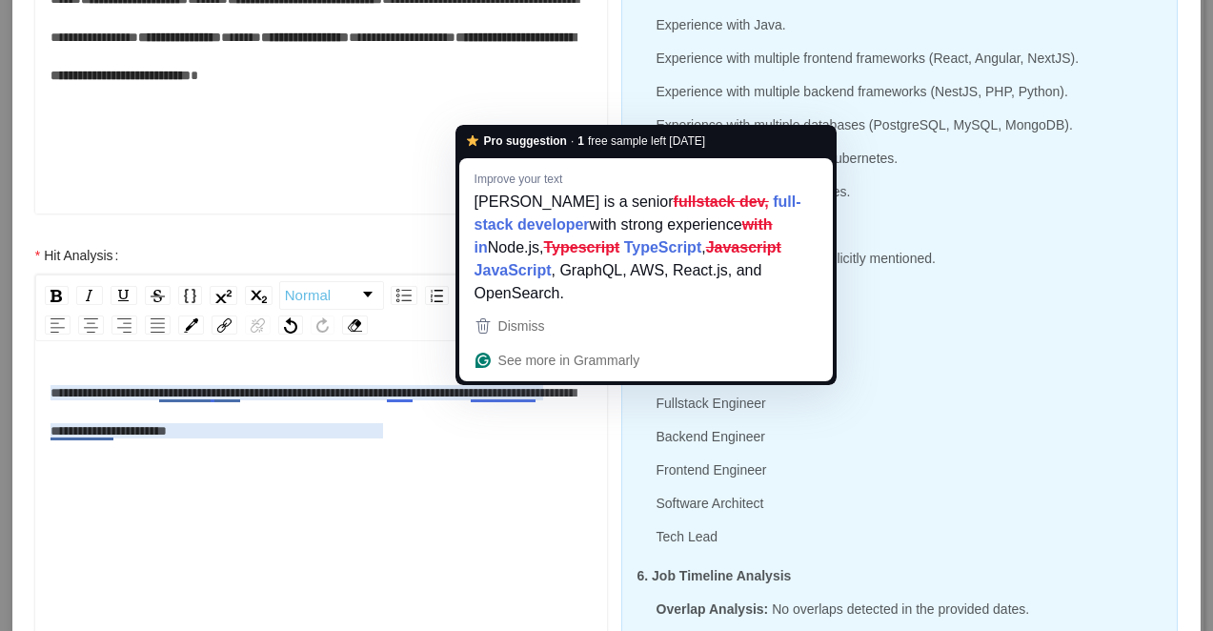
click at [470, 396] on span "**********" at bounding box center [313, 411] width 525 height 51
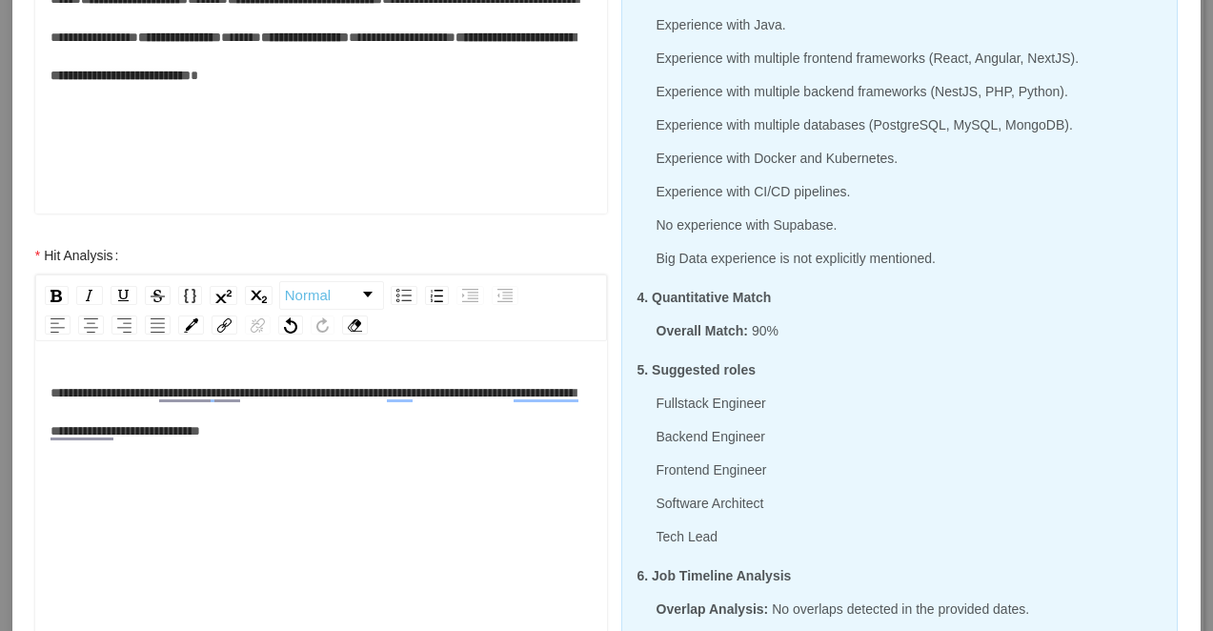
click at [428, 431] on div "**********" at bounding box center [322, 412] width 542 height 76
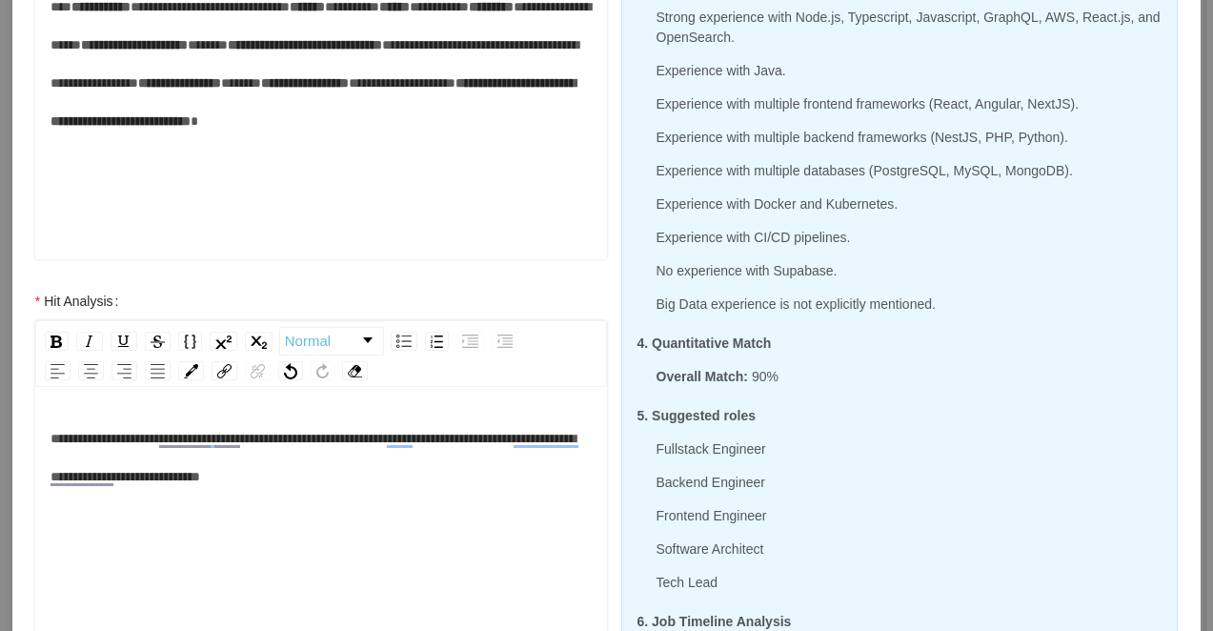
scroll to position [522, 0]
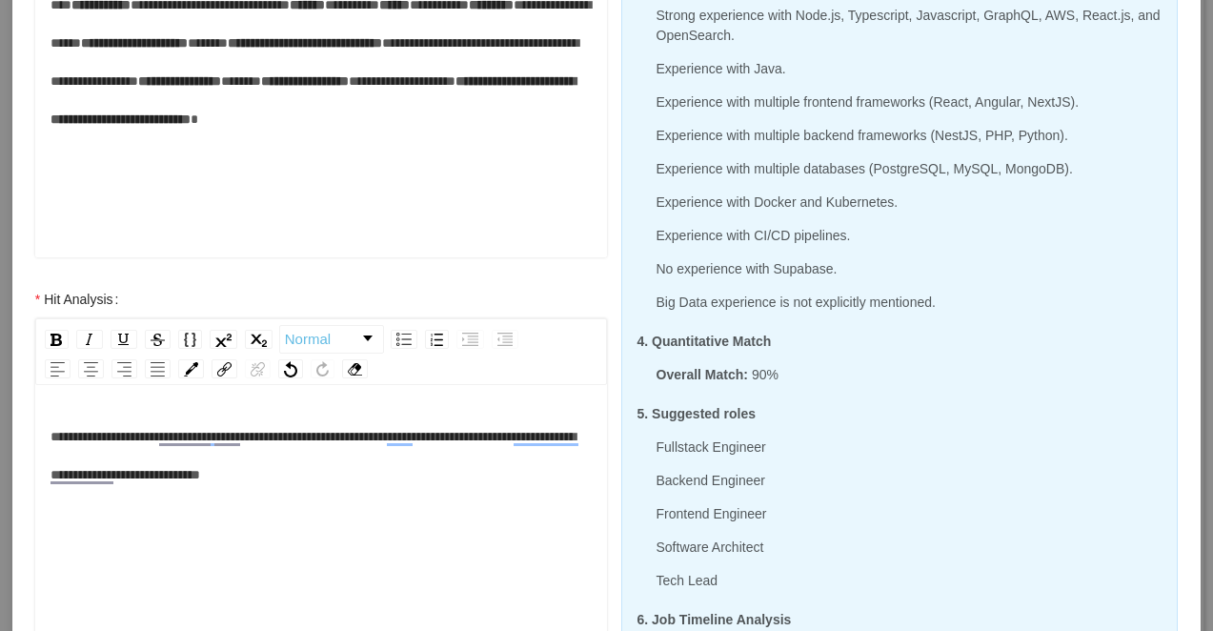
click at [504, 465] on div "**********" at bounding box center [322, 455] width 542 height 76
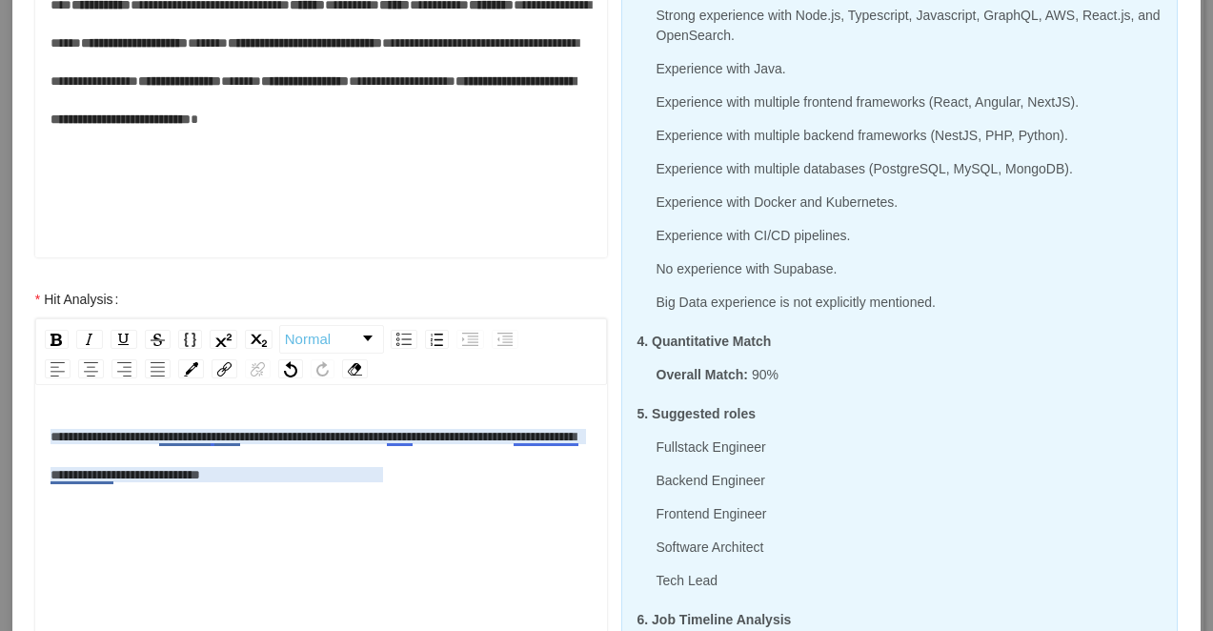
click at [516, 439] on span "**********" at bounding box center [313, 455] width 525 height 51
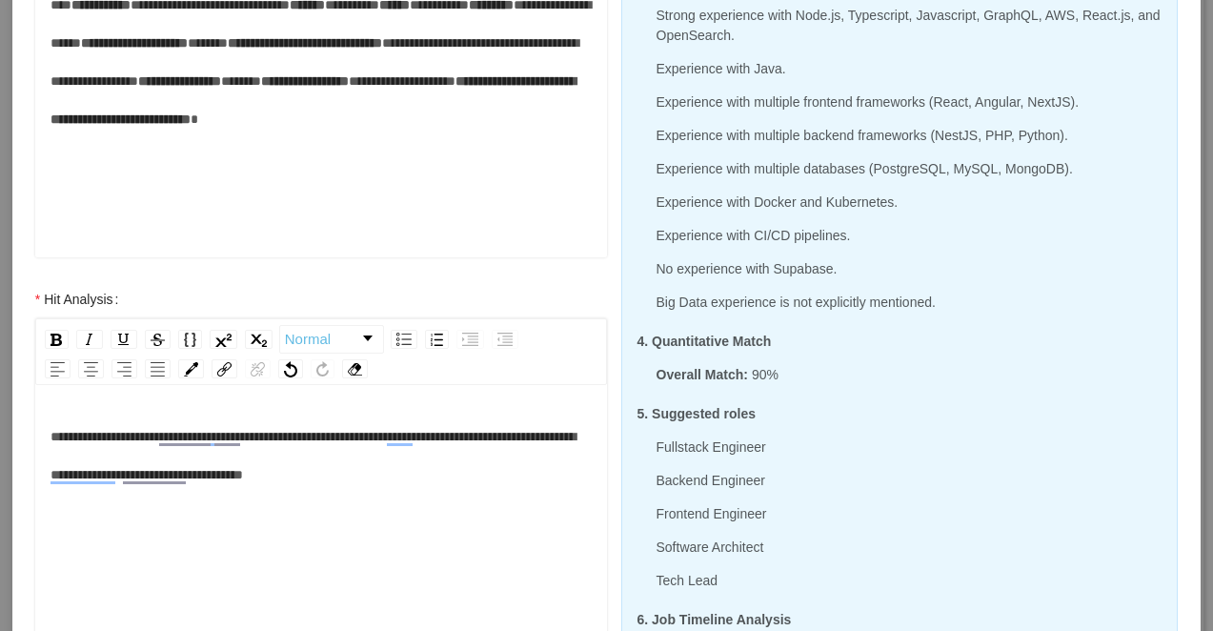
click at [485, 485] on div "**********" at bounding box center [322, 455] width 542 height 76
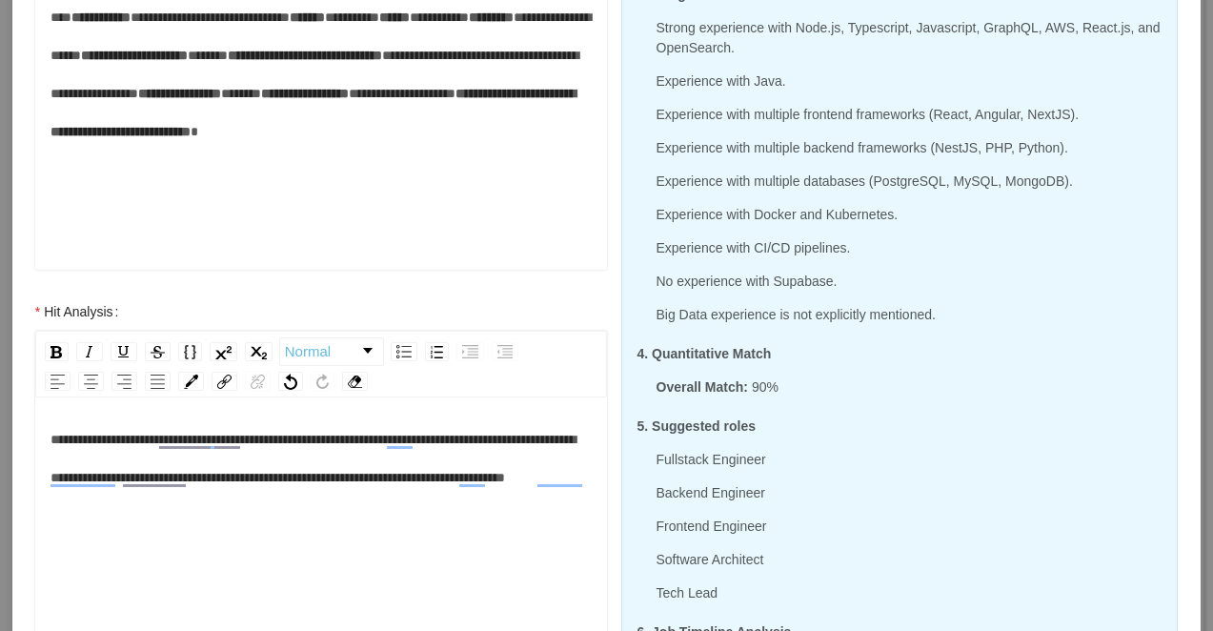
scroll to position [512, 0]
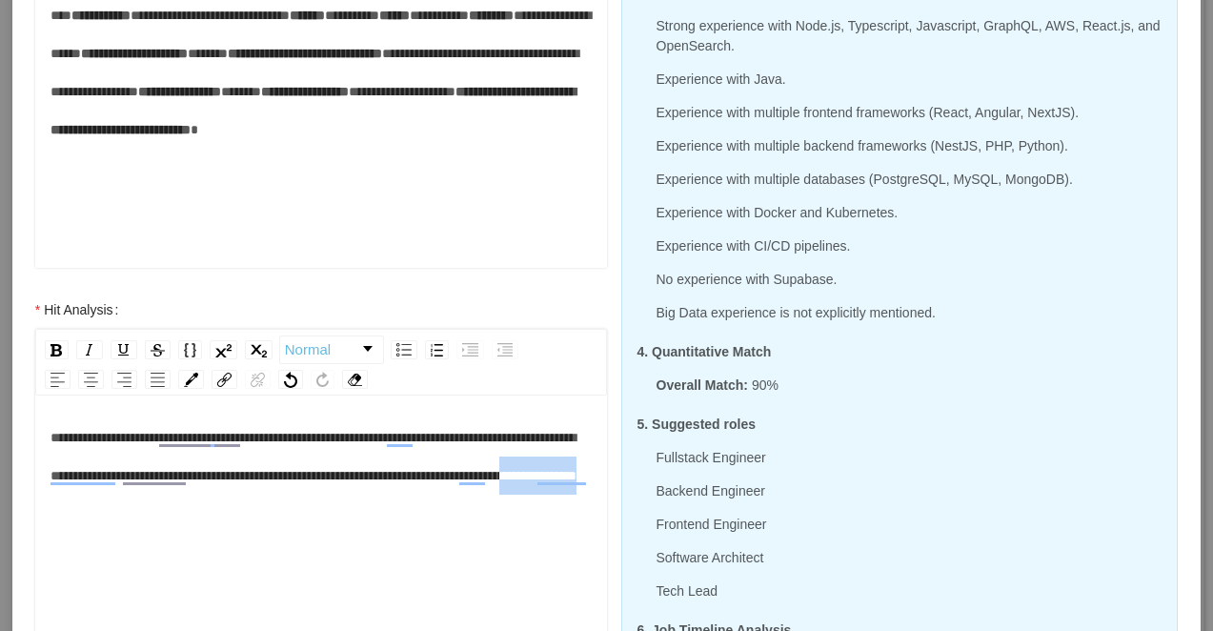
drag, startPoint x: 349, startPoint y: 518, endPoint x: 245, endPoint y: 521, distance: 104.0
click at [245, 495] on div "**********" at bounding box center [322, 456] width 542 height 76
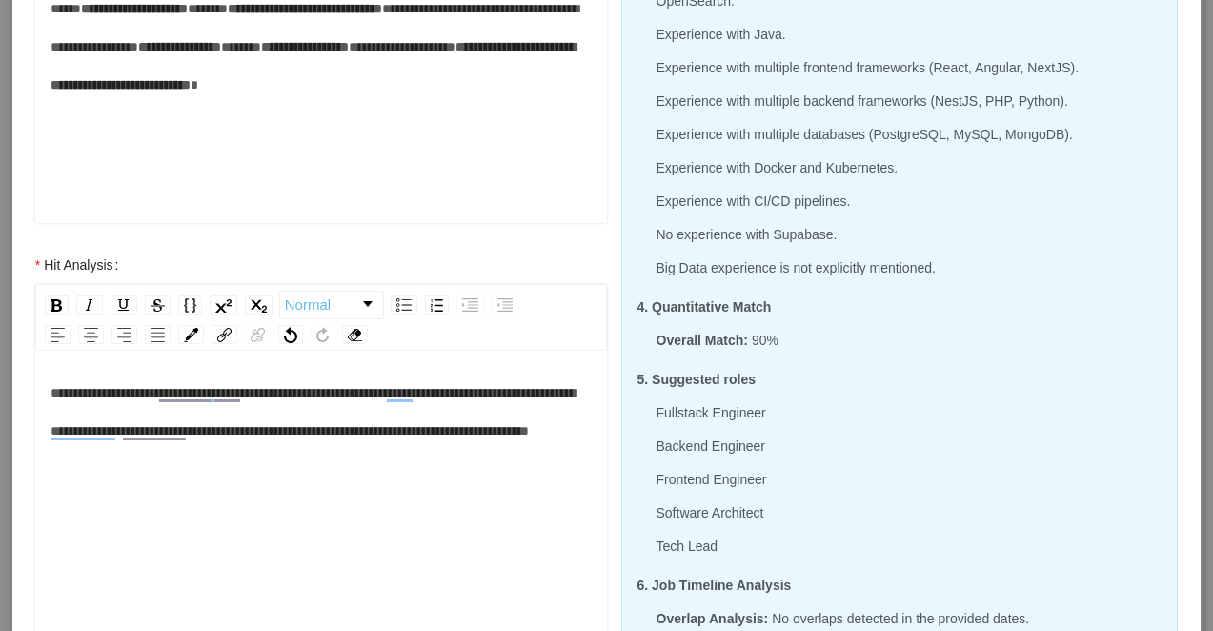
scroll to position [556, 0]
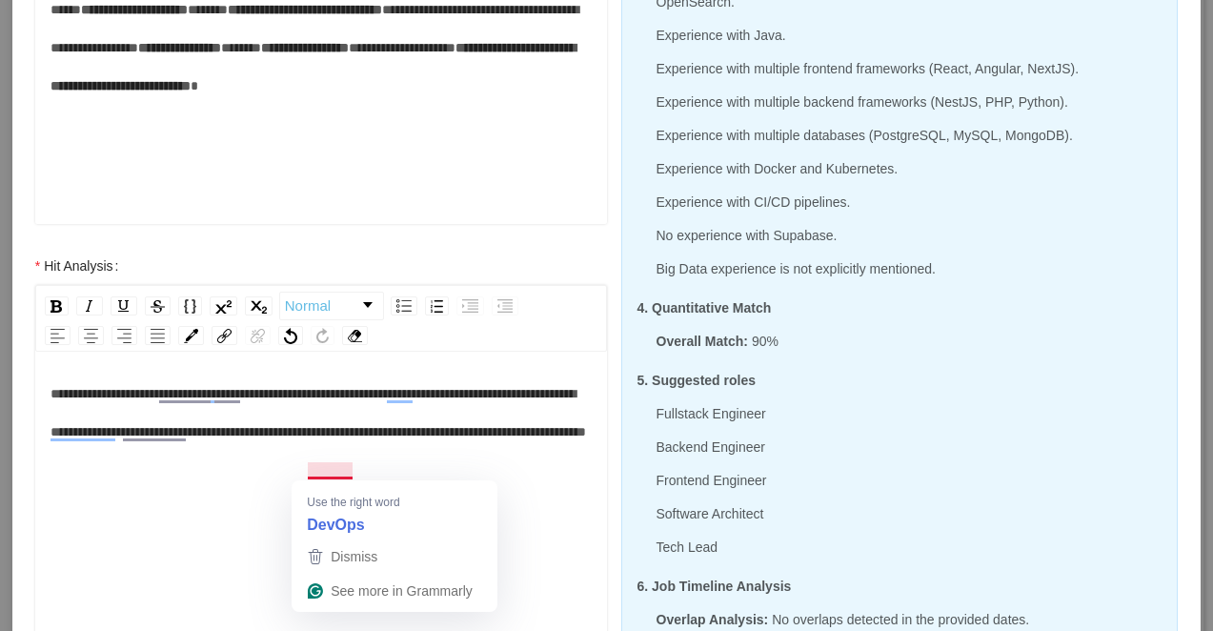
drag, startPoint x: 389, startPoint y: 475, endPoint x: 399, endPoint y: 477, distance: 10.7
click at [399, 451] on div "**********" at bounding box center [322, 413] width 542 height 76
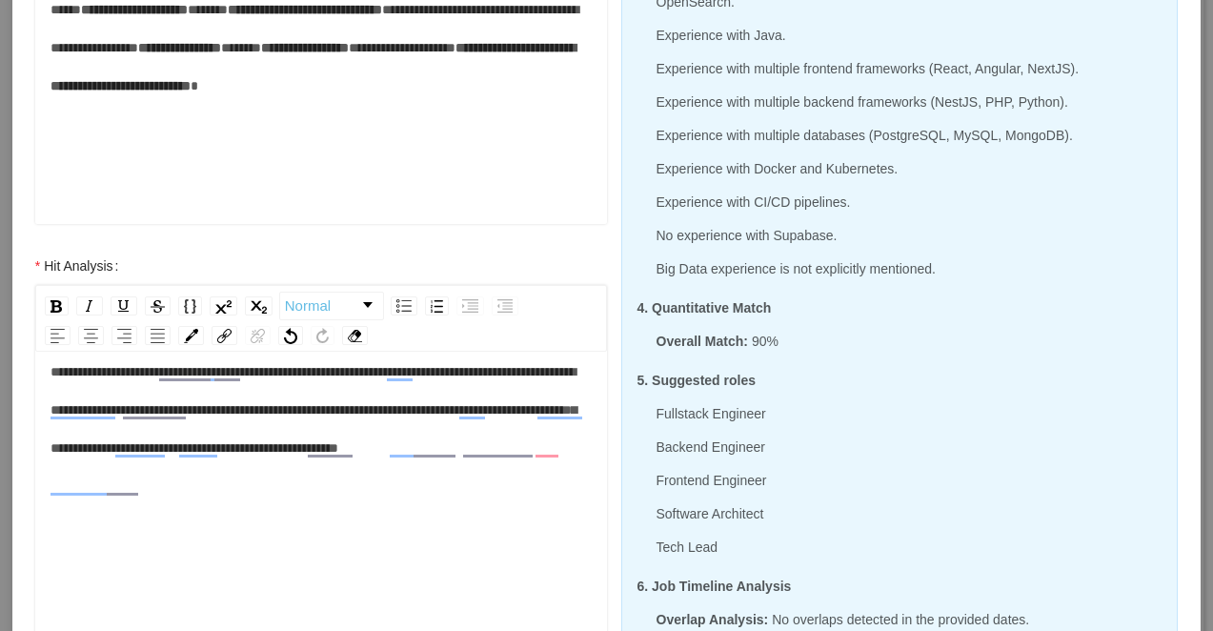
scroll to position [34, 0]
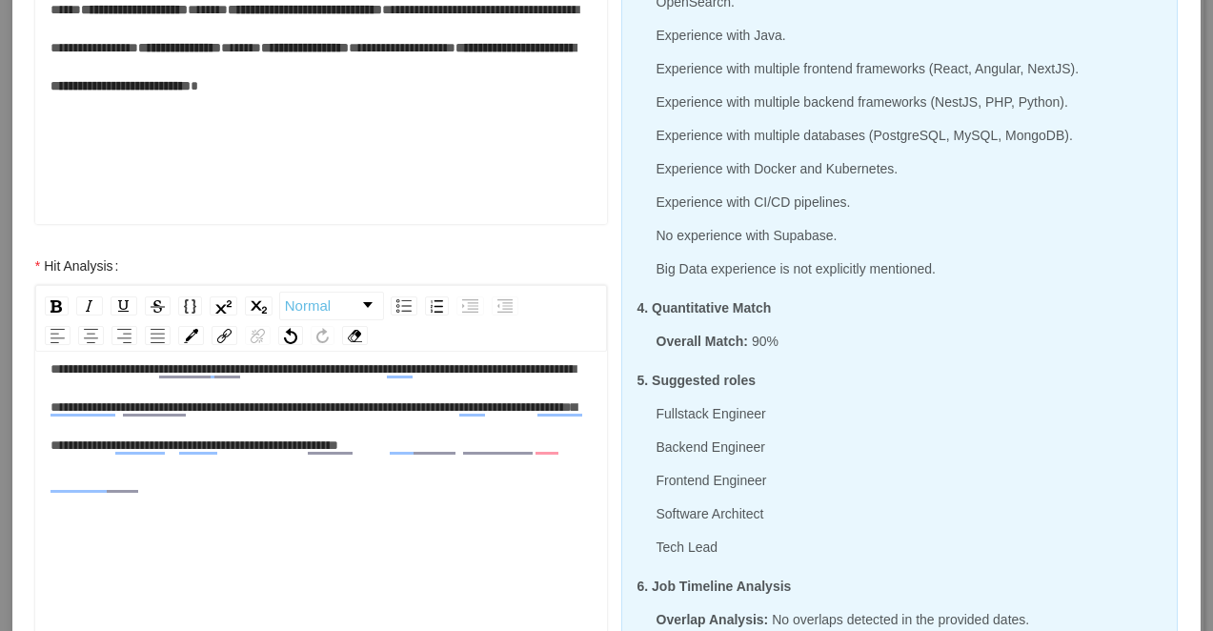
click at [376, 409] on span "**********" at bounding box center [314, 407] width 526 height 90
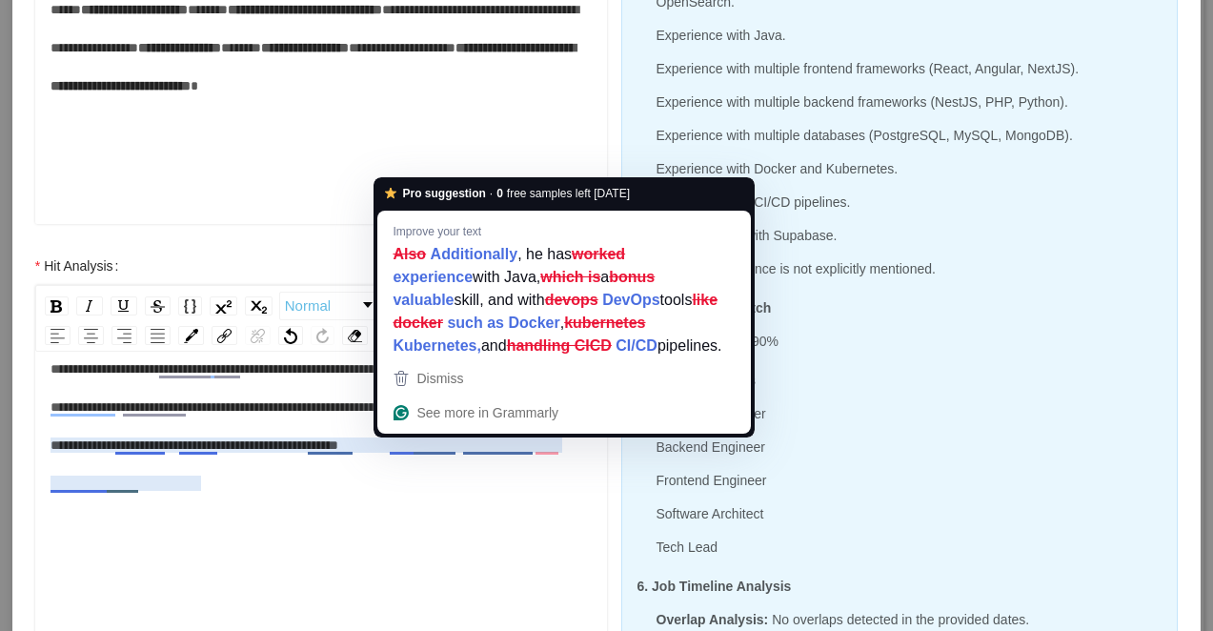
click at [410, 464] on div "**********" at bounding box center [322, 407] width 542 height 114
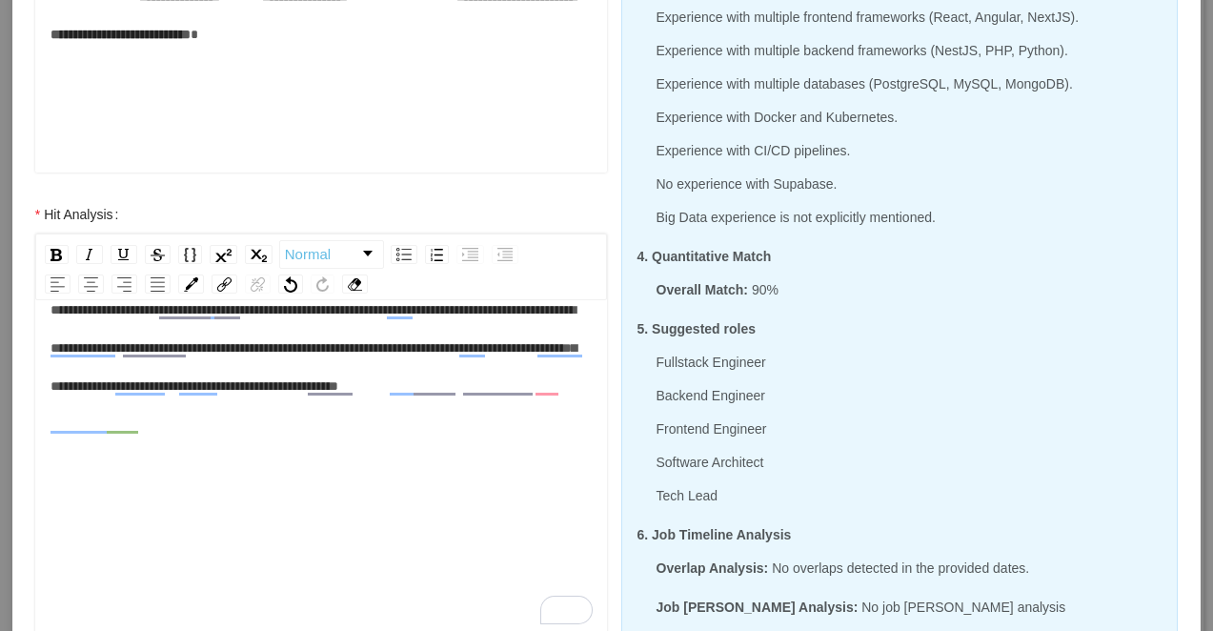
scroll to position [610, 0]
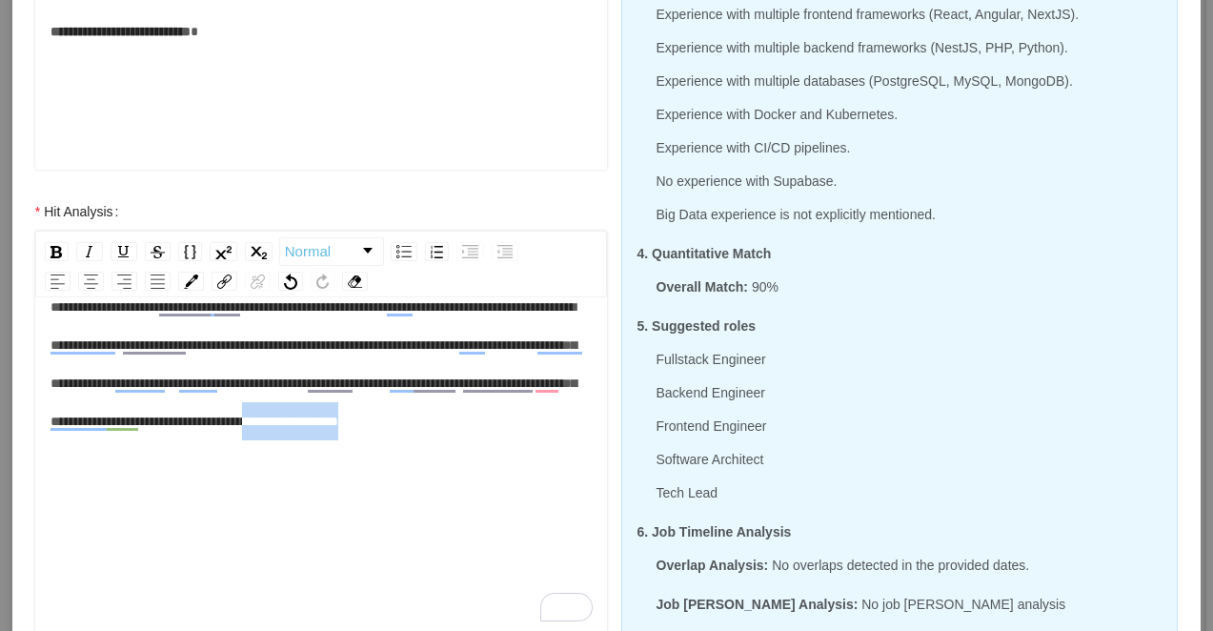
drag, startPoint x: 382, startPoint y: 463, endPoint x: 239, endPoint y: 468, distance: 143.0
click at [239, 440] on div "**********" at bounding box center [322, 364] width 542 height 152
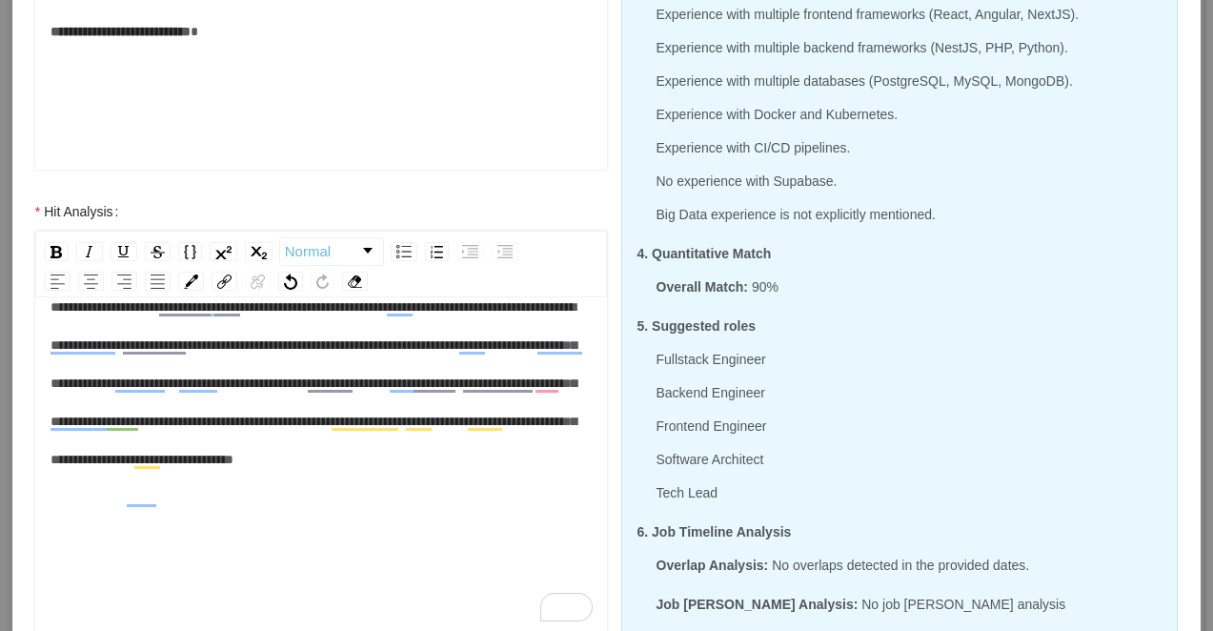
scroll to position [38, 0]
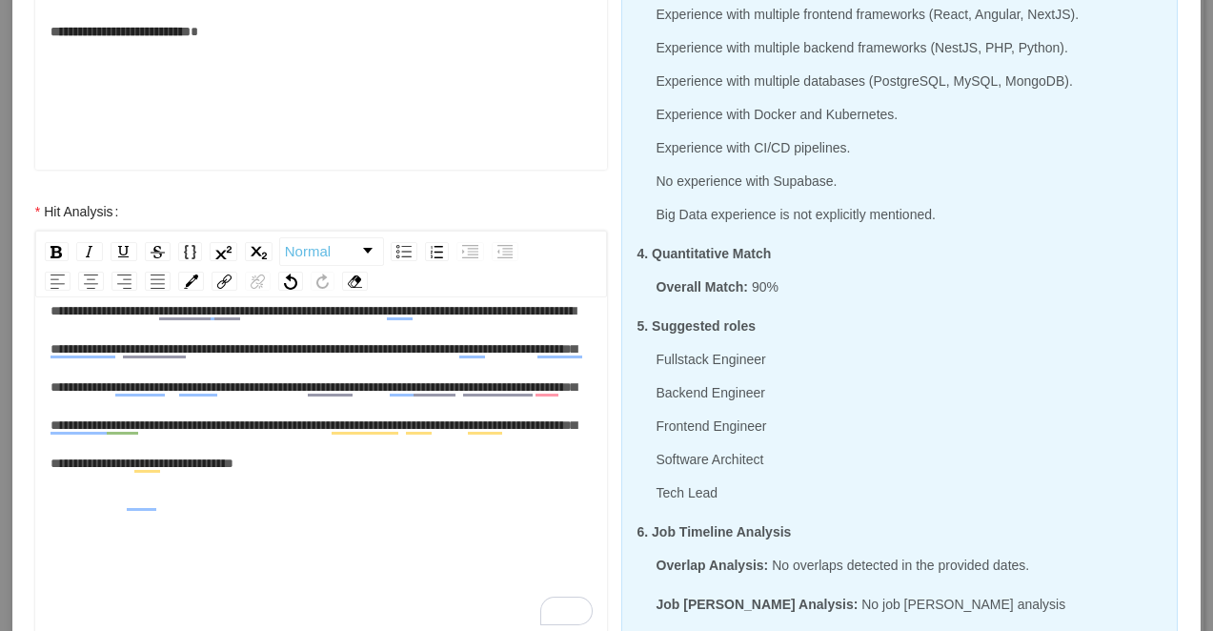
click at [418, 482] on div "**********" at bounding box center [322, 387] width 542 height 191
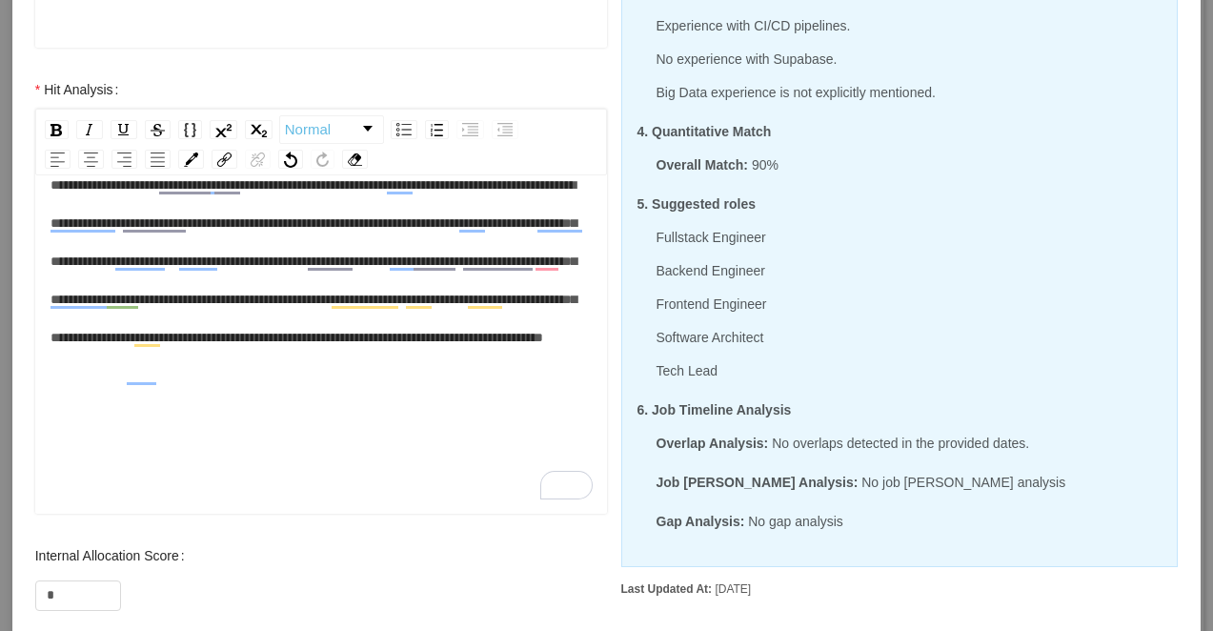
scroll to position [810, 0]
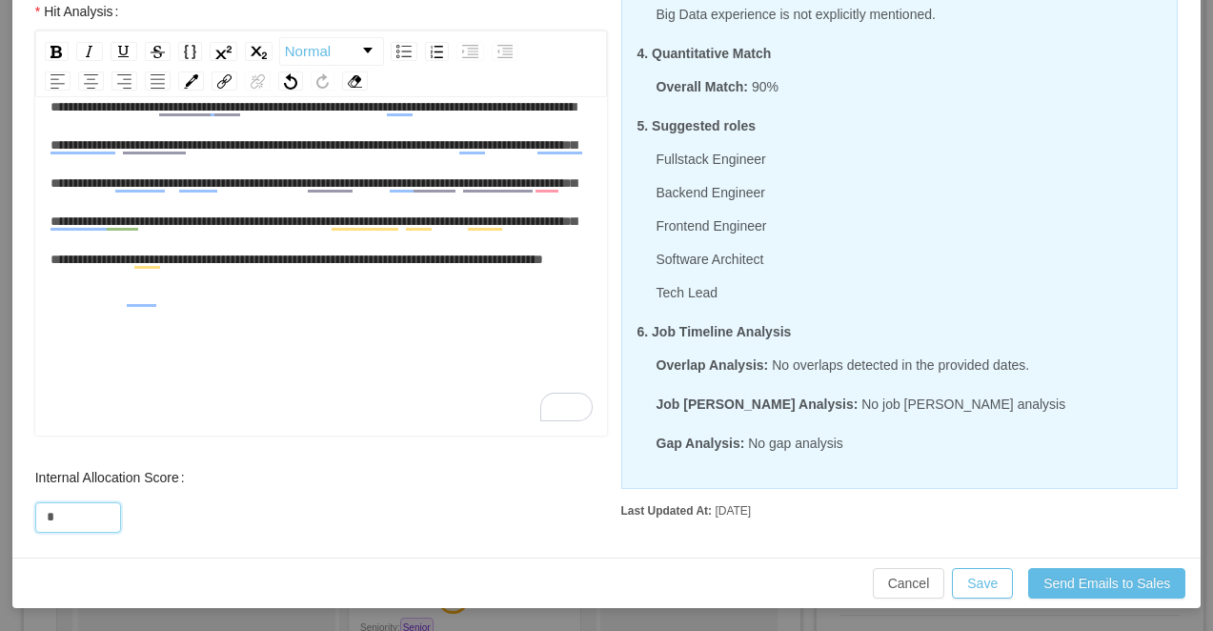
drag, startPoint x: 75, startPoint y: 509, endPoint x: 16, endPoint y: 509, distance: 59.1
click at [16, 509] on div "Internal Allocation Score *" at bounding box center [321, 496] width 610 height 76
type input "**"
click at [984, 582] on button "Save" at bounding box center [982, 583] width 61 height 30
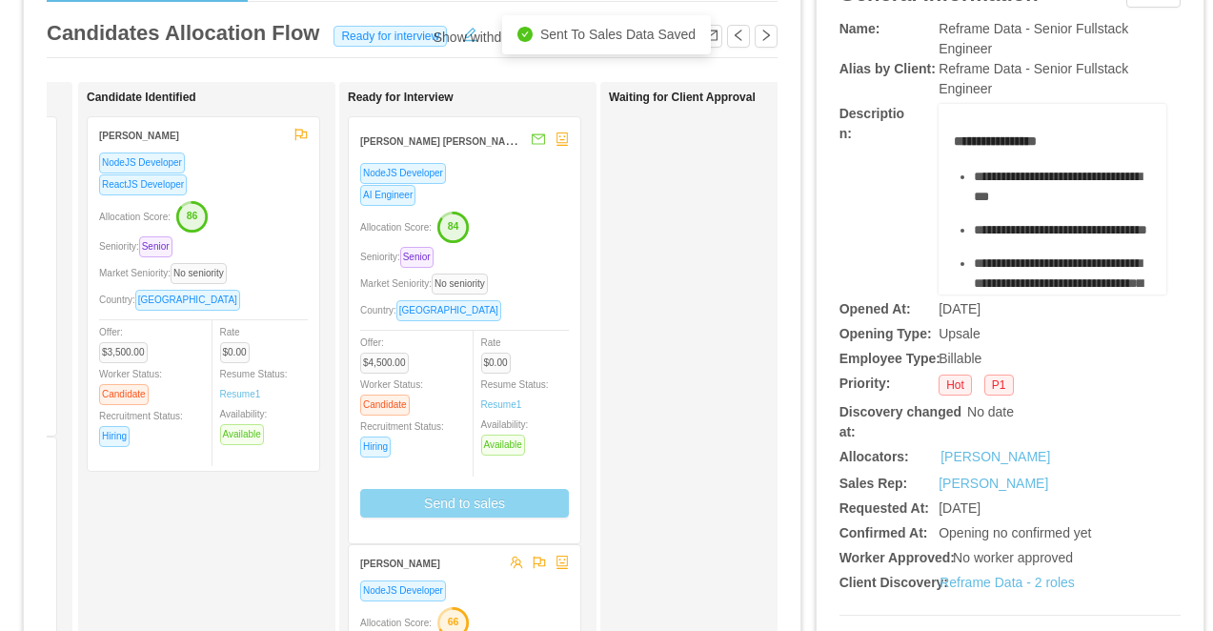
click at [543, 242] on div "NodeJS Developer AI Engineer Allocation Score: 84 Seniority: Senior Market Seni…" at bounding box center [464, 347] width 209 height 370
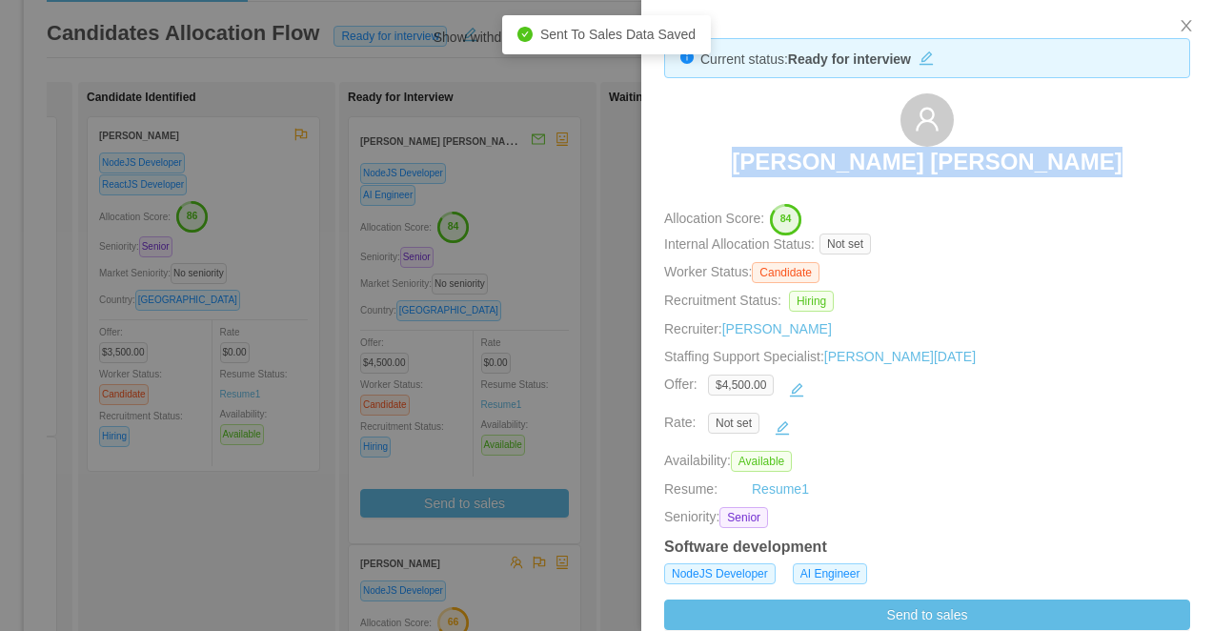
drag, startPoint x: 1093, startPoint y: 174, endPoint x: 768, endPoint y: 170, distance: 325.0
click at [768, 170] on div "Carlos Magno Chiabai Santos" at bounding box center [927, 140] width 526 height 95
copy h3 "Carlos Magno Chiabai Santos"
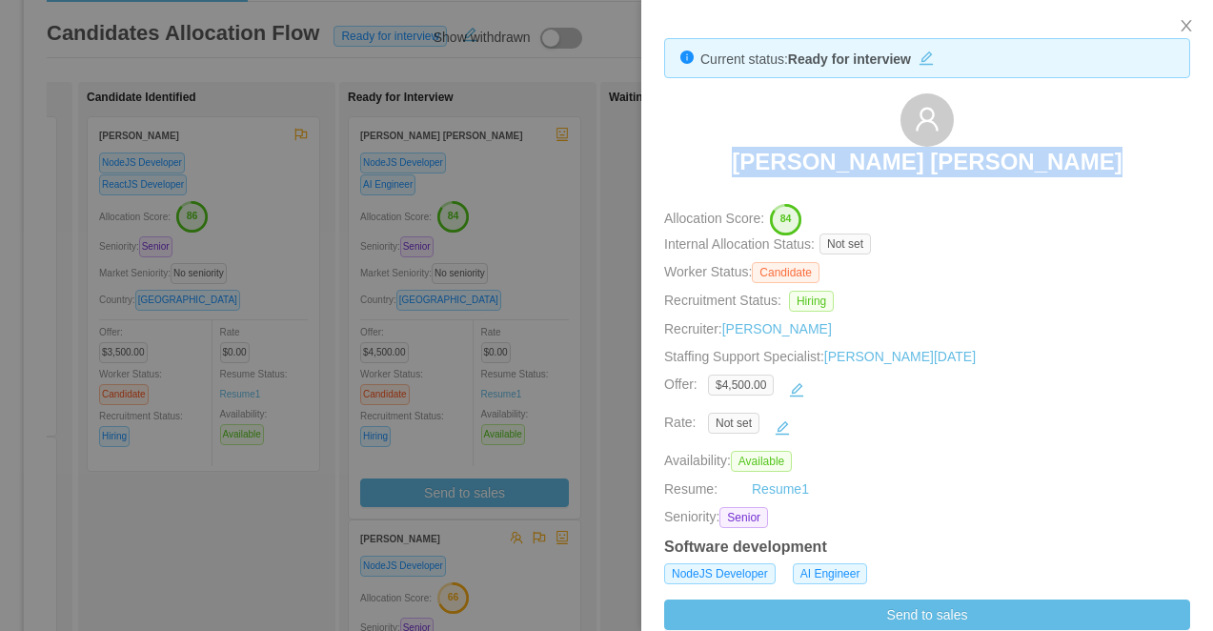
copy h3 "Carlos Magno Chiabai Santos"
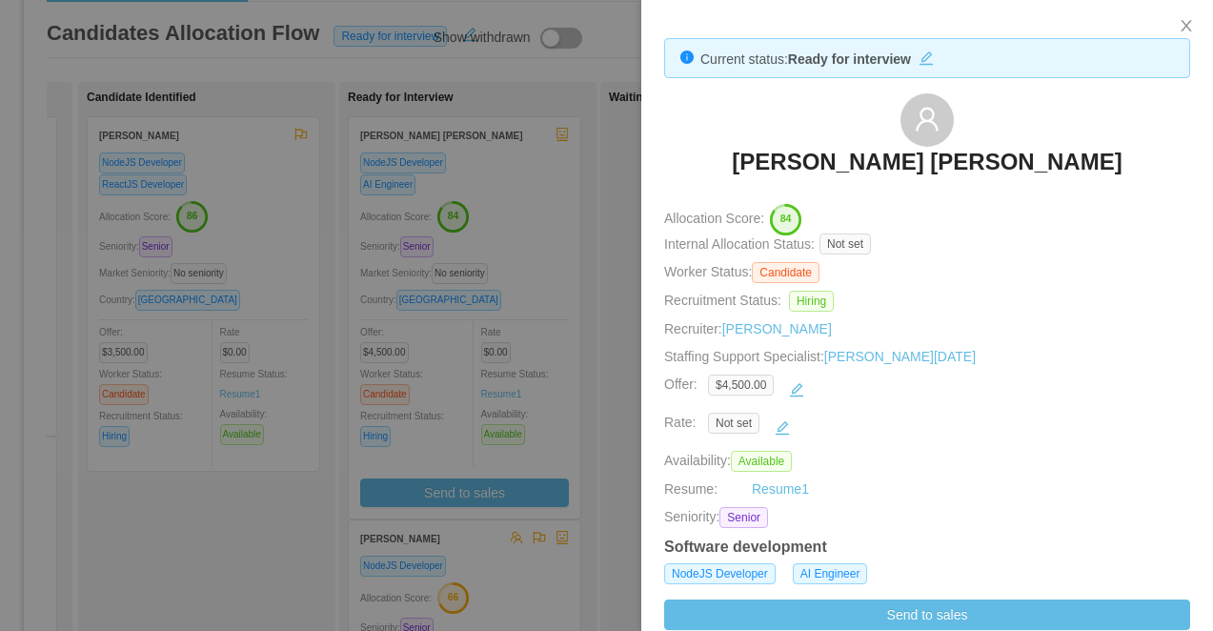
click at [505, 419] on div at bounding box center [606, 315] width 1213 height 631
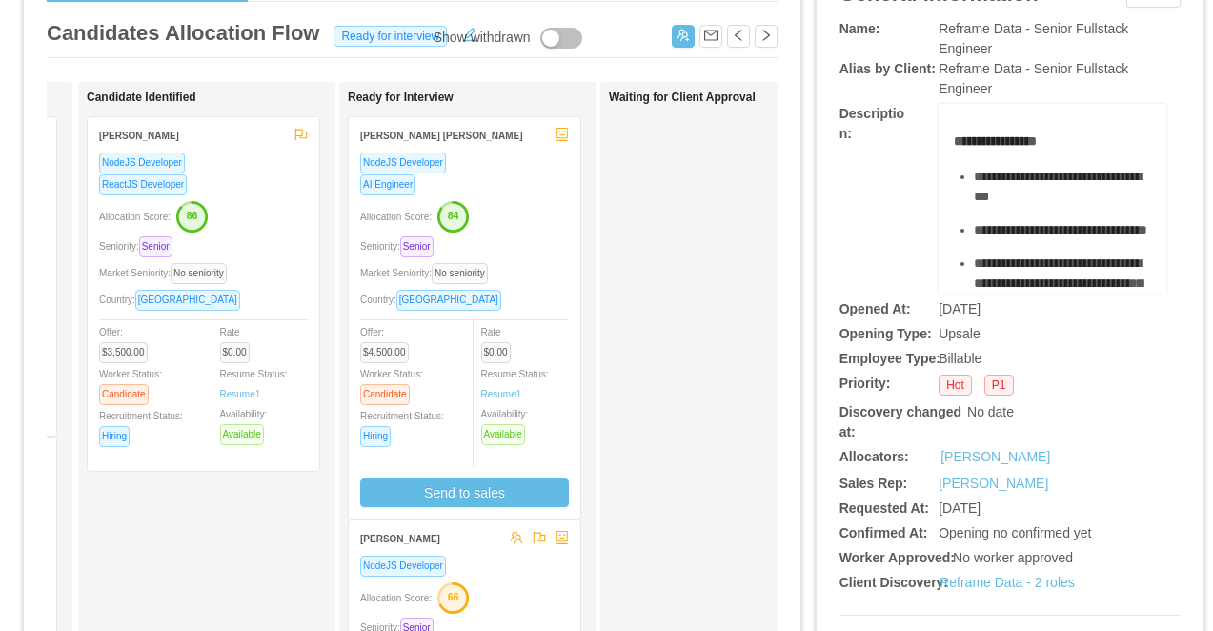
click at [505, 581] on div "Allocation Score: 66" at bounding box center [464, 596] width 209 height 30
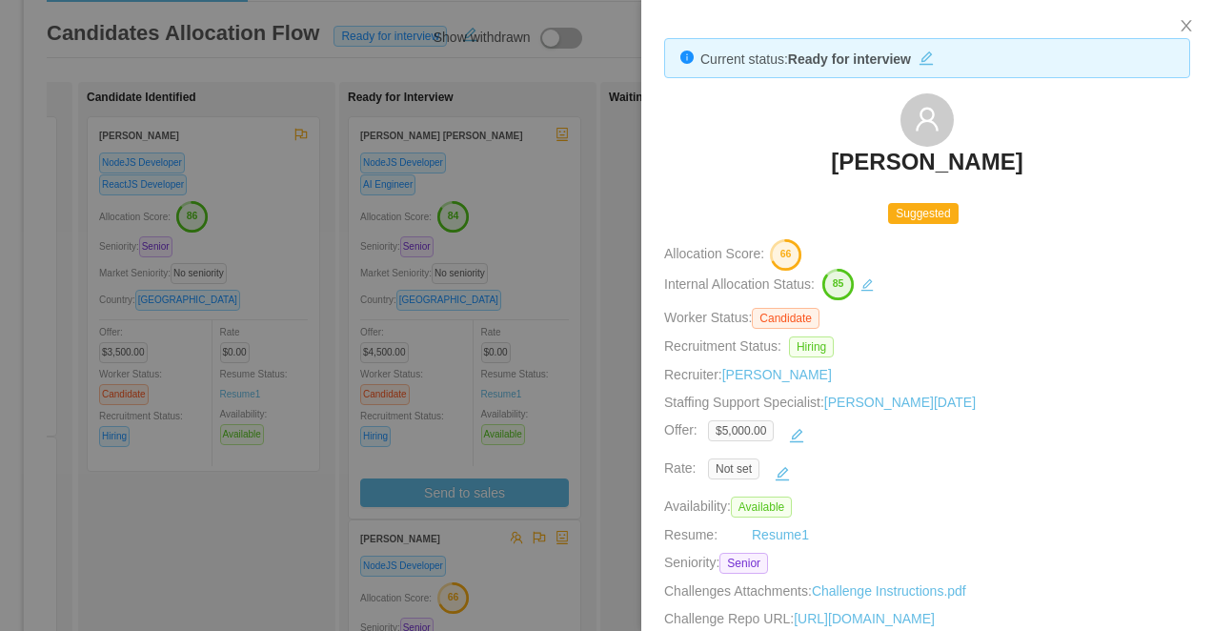
drag, startPoint x: 1084, startPoint y: 153, endPoint x: 801, endPoint y: 155, distance: 283.1
click at [801, 155] on div "Thiago Andrade Silva" at bounding box center [927, 140] width 526 height 95
copy h3 "Thiago Andrade Silva"
click at [522, 228] on div at bounding box center [606, 315] width 1213 height 631
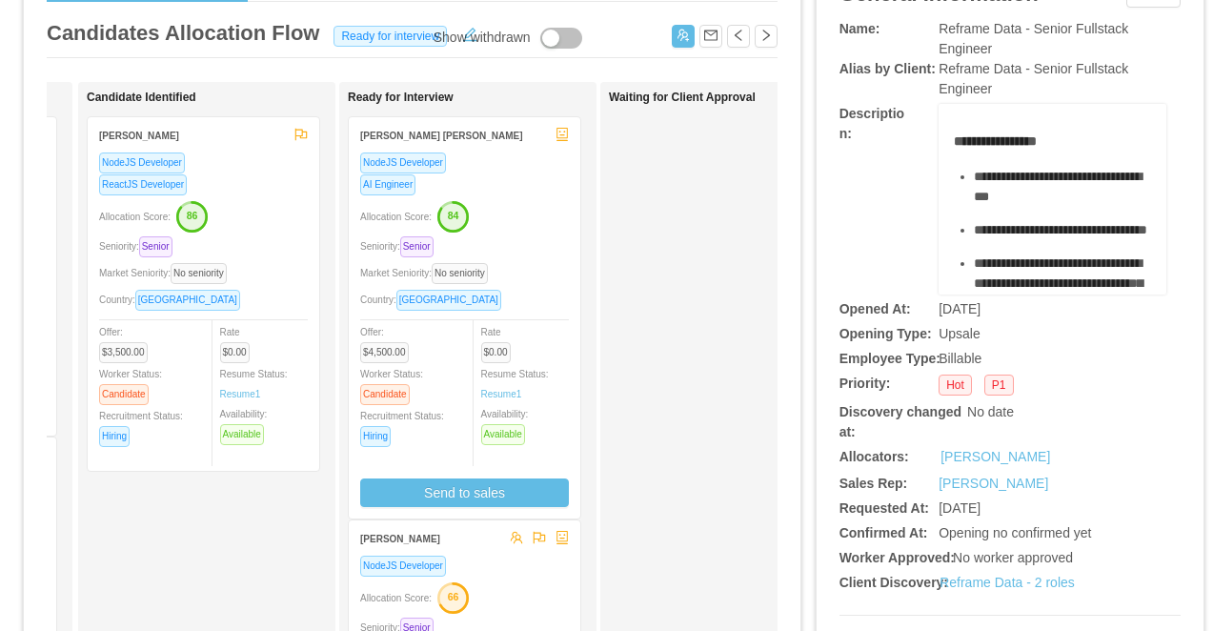
click at [467, 220] on icon "button" at bounding box center [452, 216] width 29 height 29
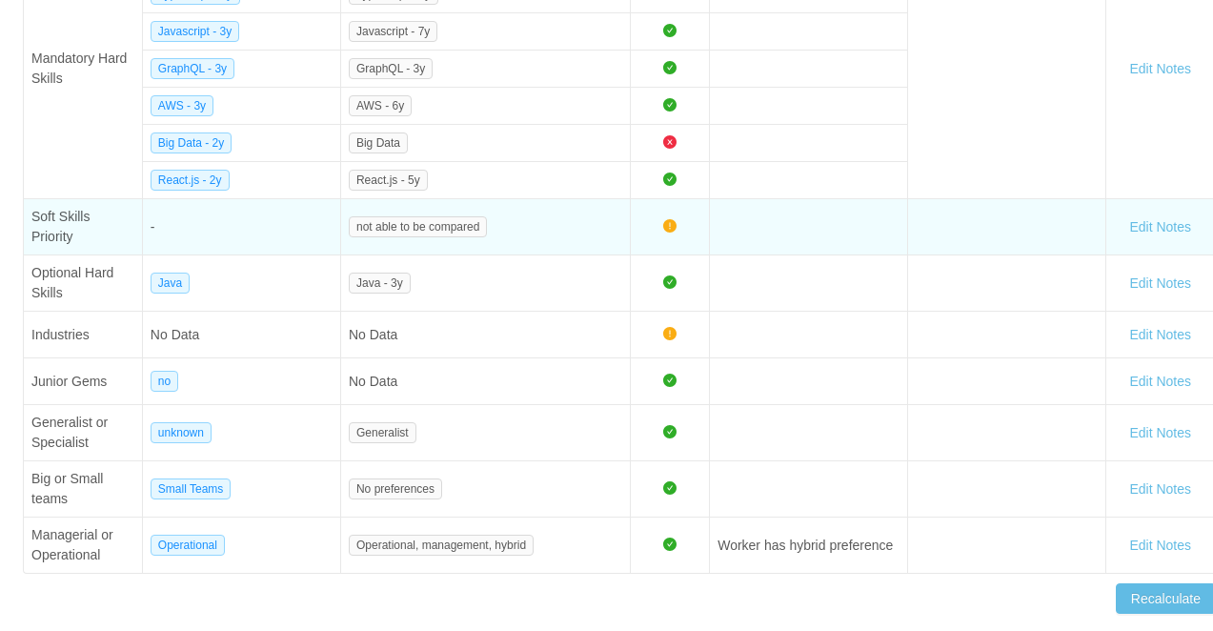
scroll to position [19, 0]
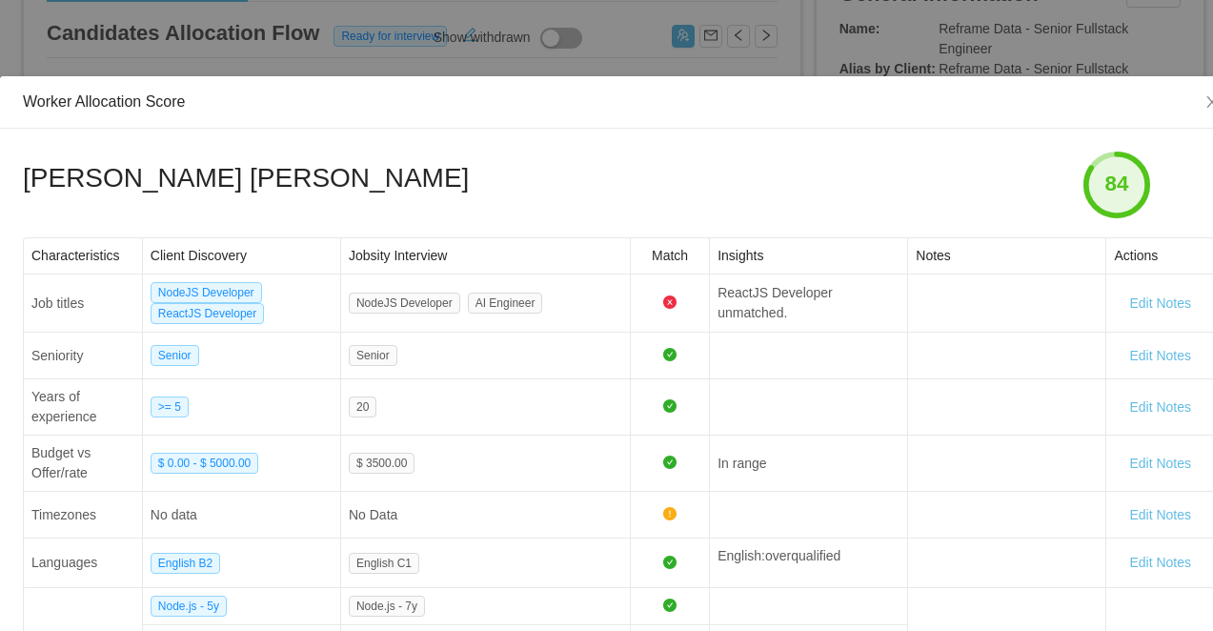
click at [361, 30] on div "Worker Allocation Score Carlos Magno Chiabai Santos 84 Characteristics Client D…" at bounding box center [606, 315] width 1213 height 631
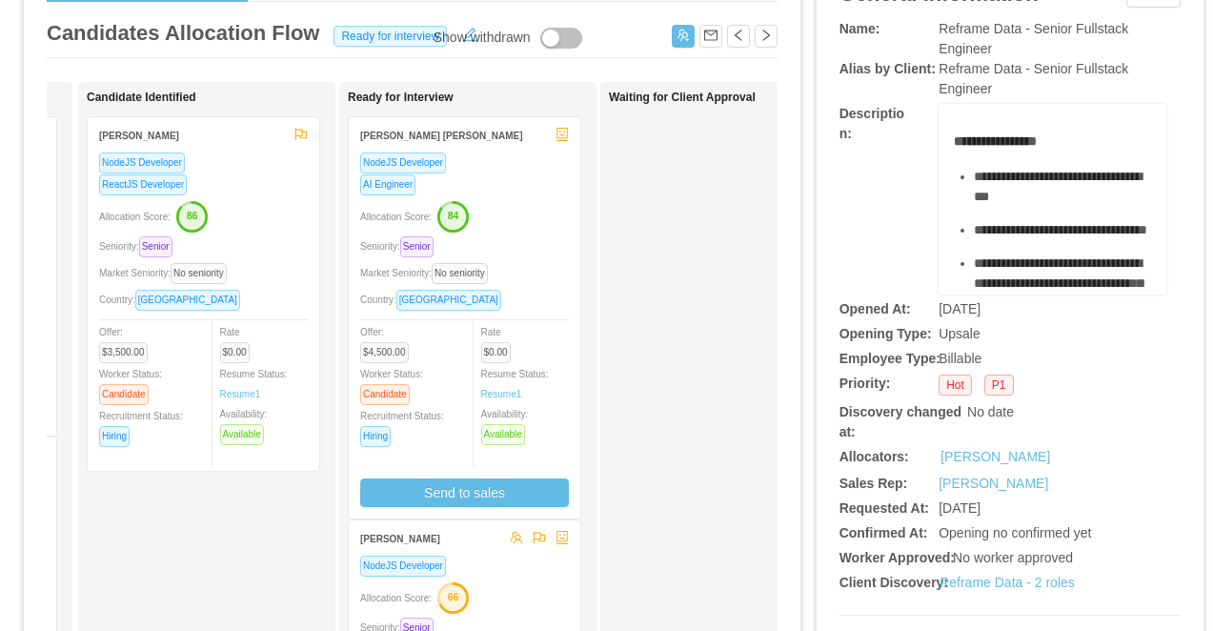
scroll to position [0, 0]
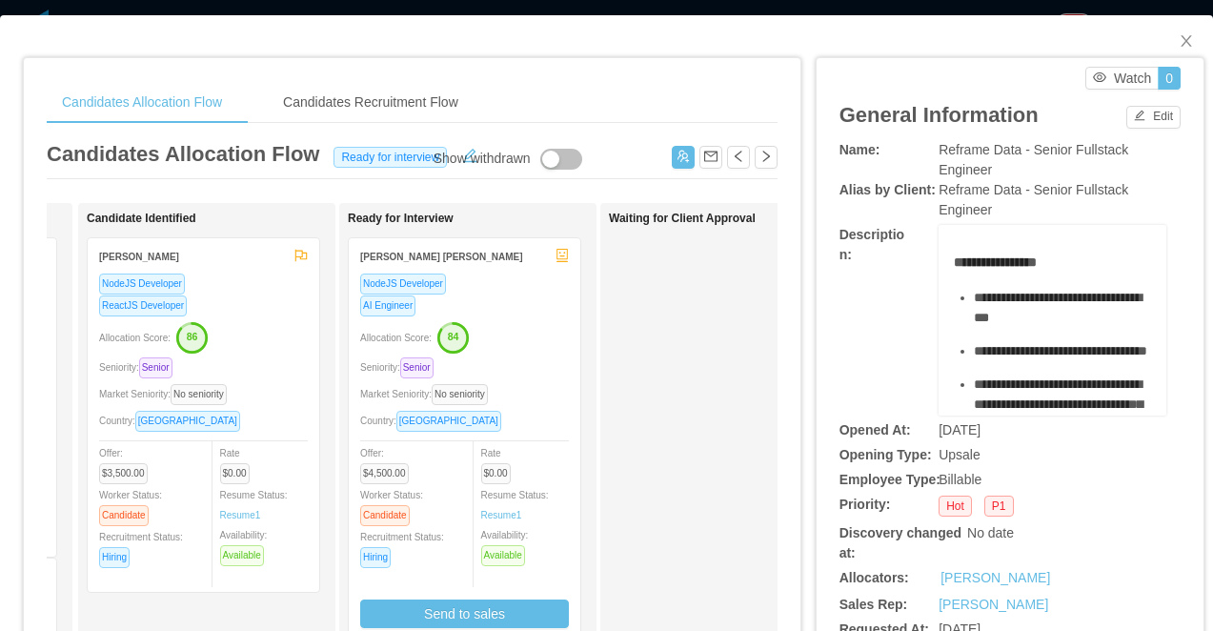
click at [335, 8] on div "Candidates Allocation Flow Candidates Recruitment Flow Candidates Allocation Fl…" at bounding box center [606, 315] width 1213 height 631
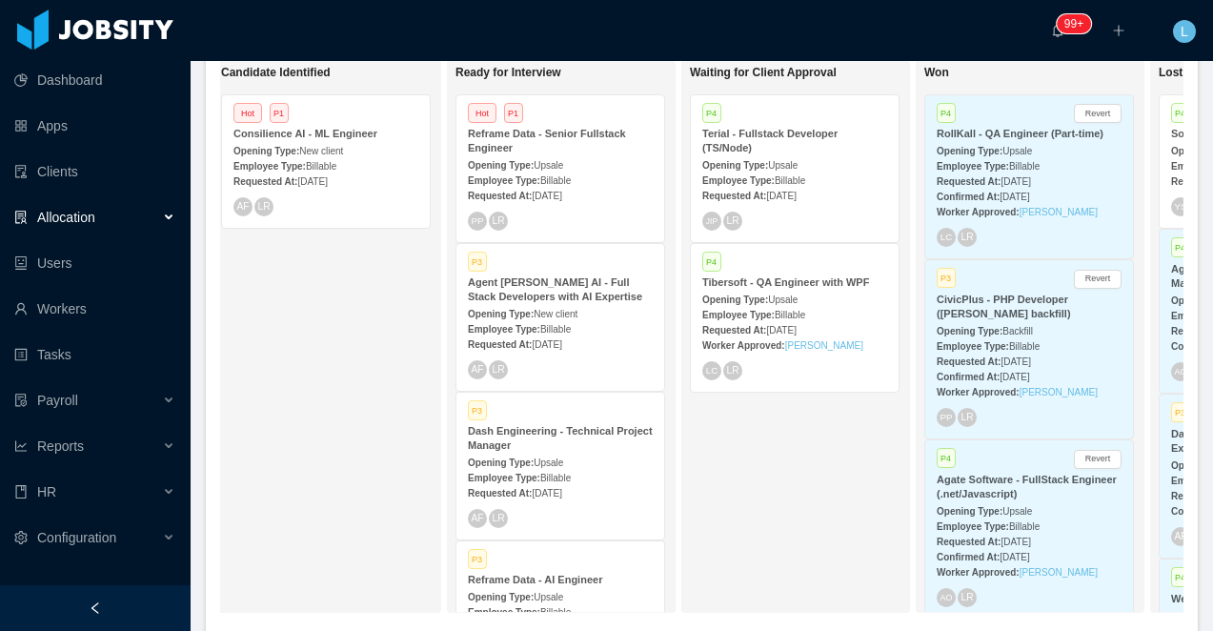
scroll to position [0, 645]
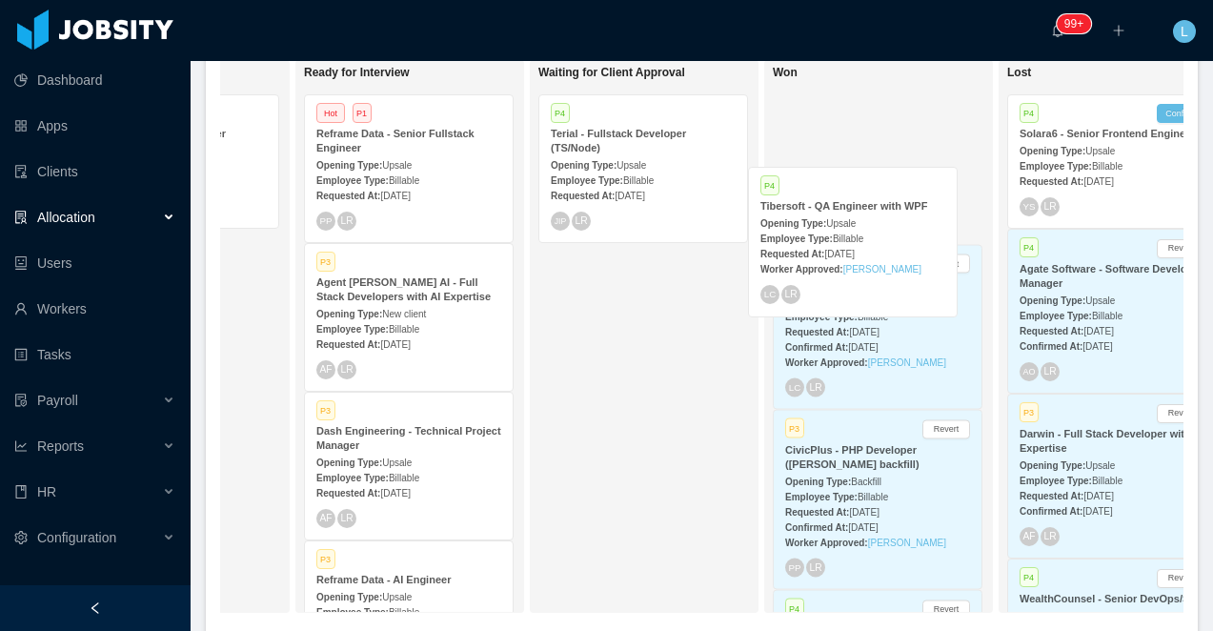
drag, startPoint x: 640, startPoint y: 286, endPoint x: 850, endPoint y: 210, distance: 223.1
click at [850, 210] on div "On Hold Looking for candidate Hot P2 CRC - Ignition Developer Opening Type: New…" at bounding box center [702, 344] width 964 height 568
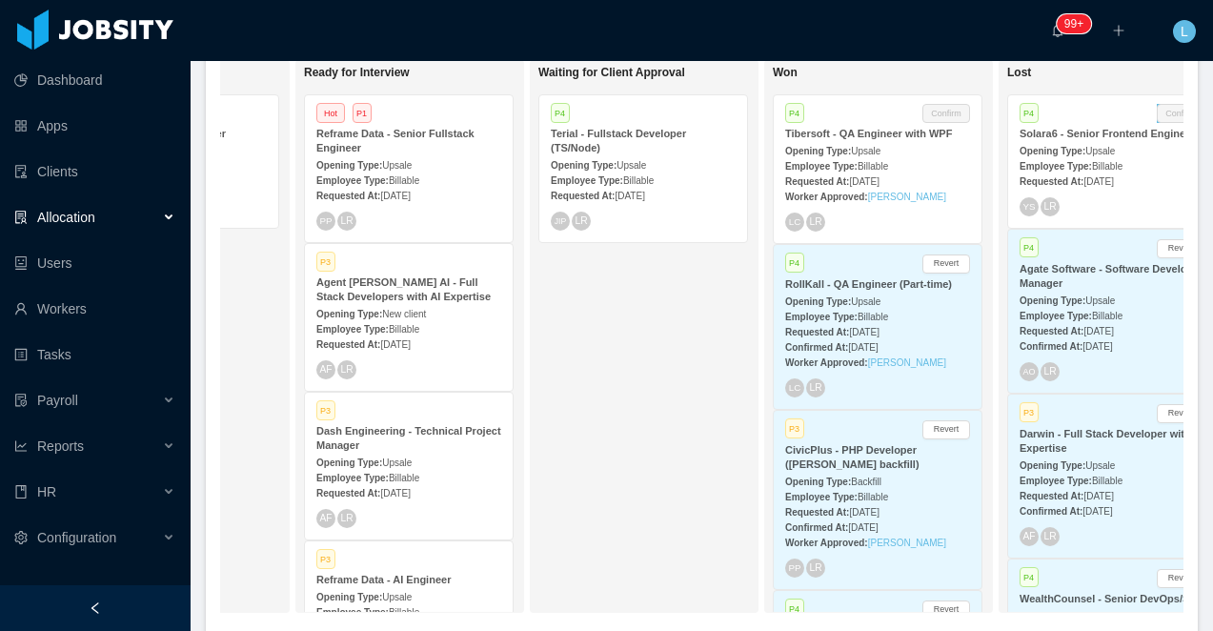
scroll to position [0, 720]
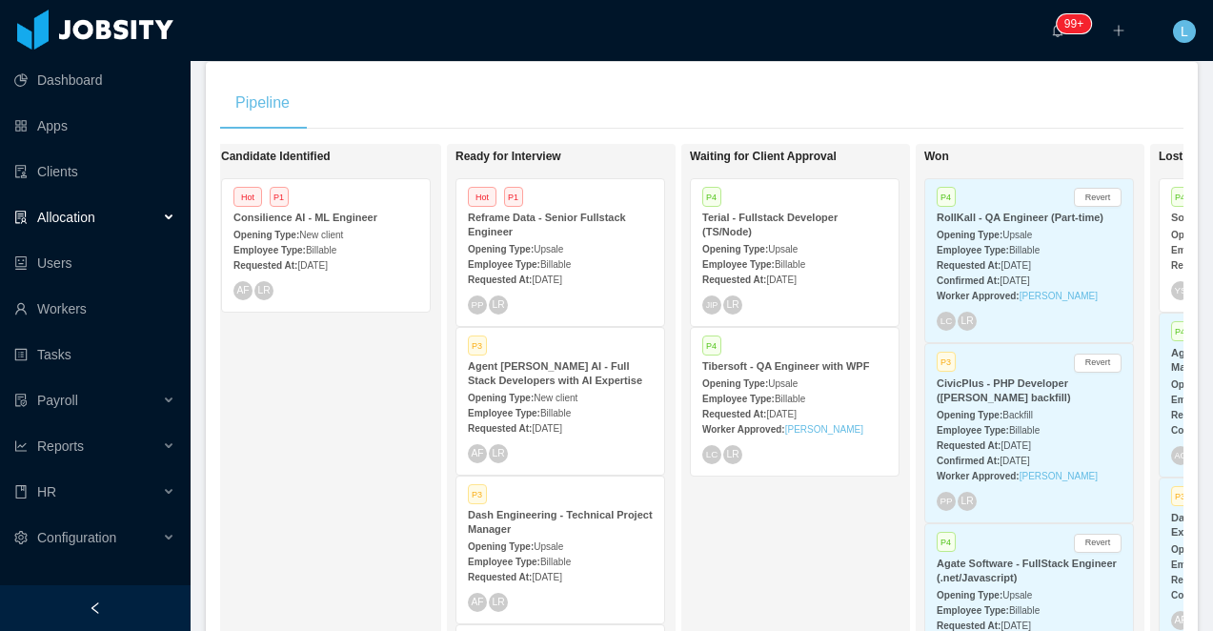
scroll to position [0, 583]
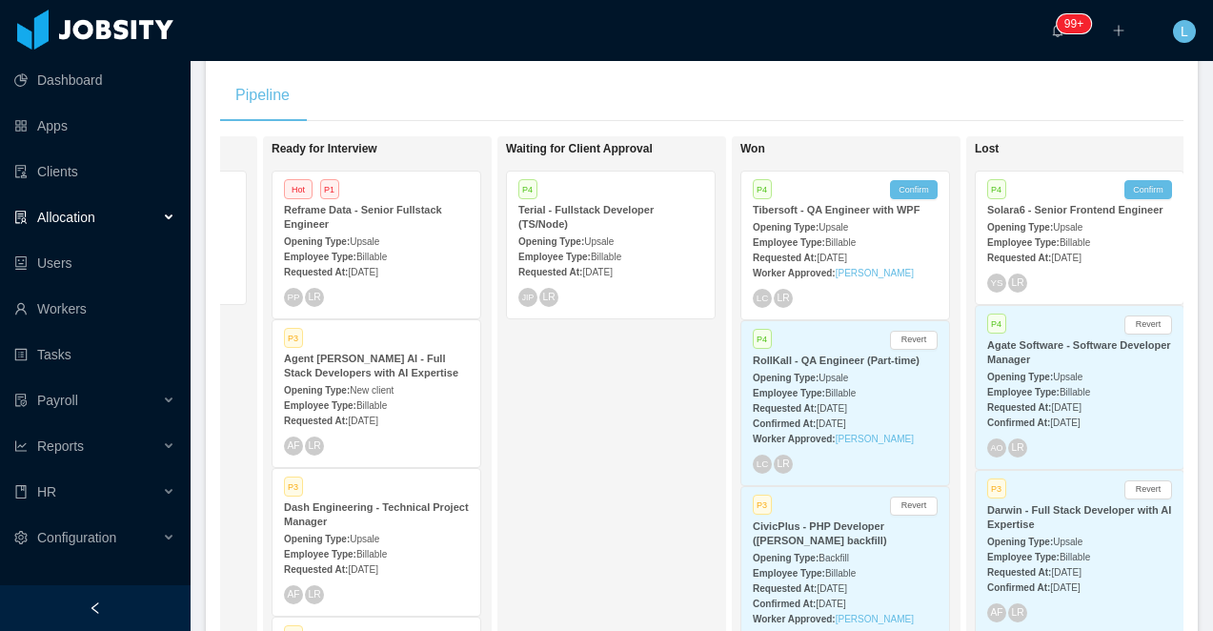
scroll to position [0, 720]
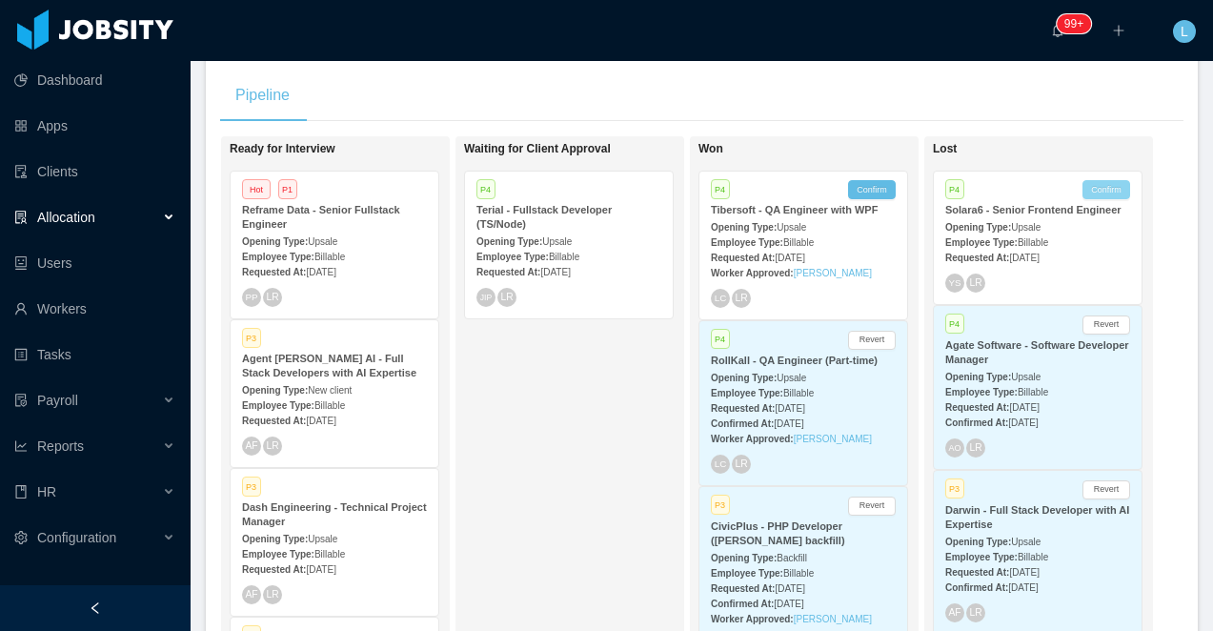
click at [1107, 193] on button "Confirm" at bounding box center [1107, 189] width 48 height 19
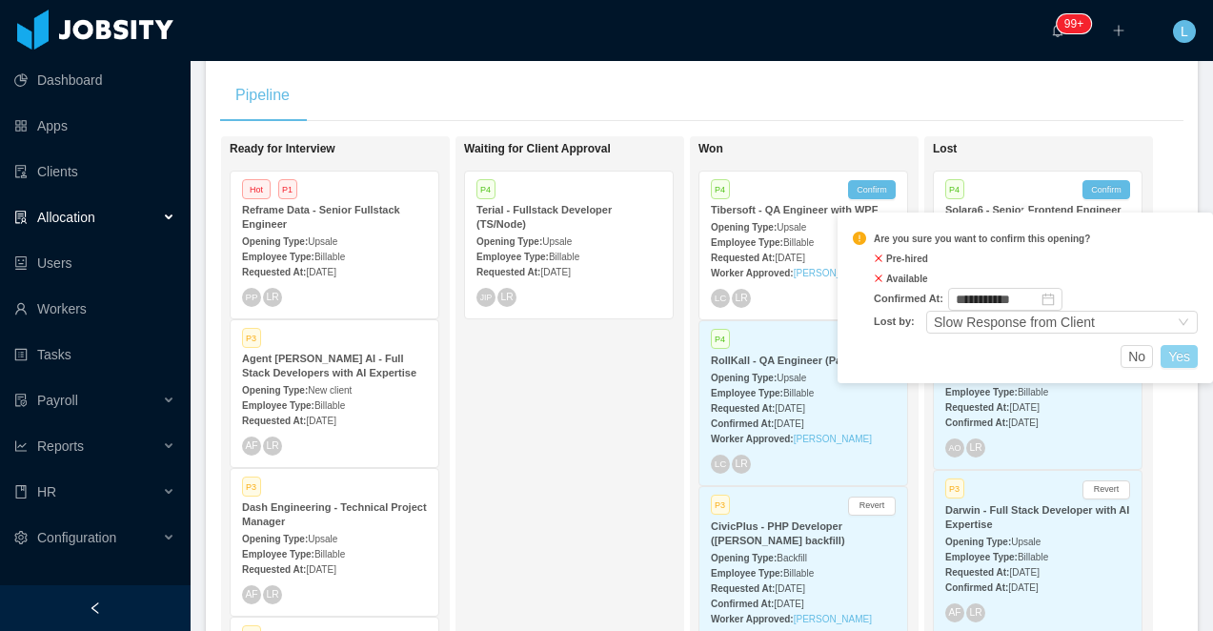
click at [1188, 349] on button "Yes" at bounding box center [1179, 356] width 37 height 23
